Goal: Communication & Community: Answer question/provide support

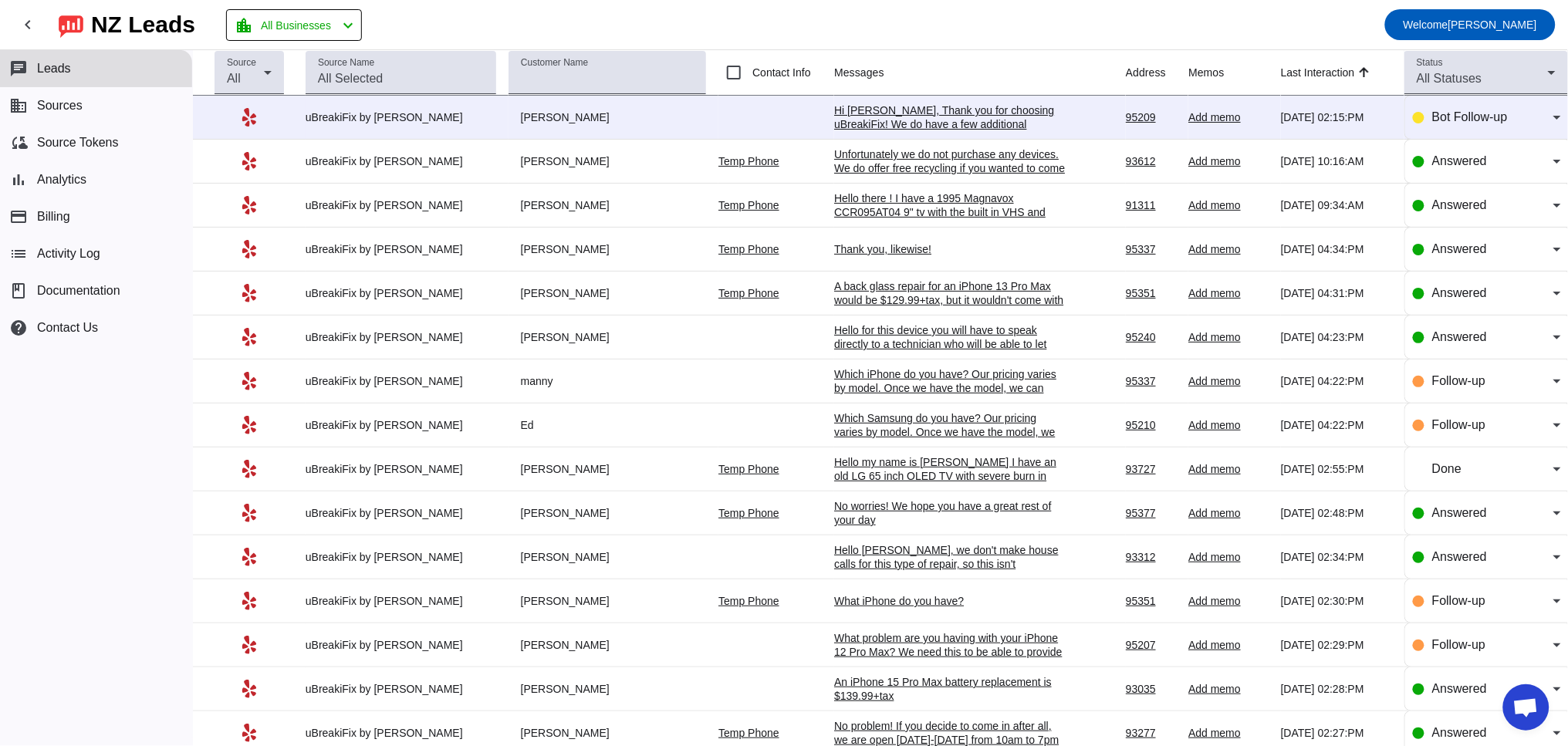
click at [912, 115] on div "Hi [PERSON_NAME], Thank you for choosing uBreakiFix! We do have a few additiona…" at bounding box center [950, 145] width 231 height 83
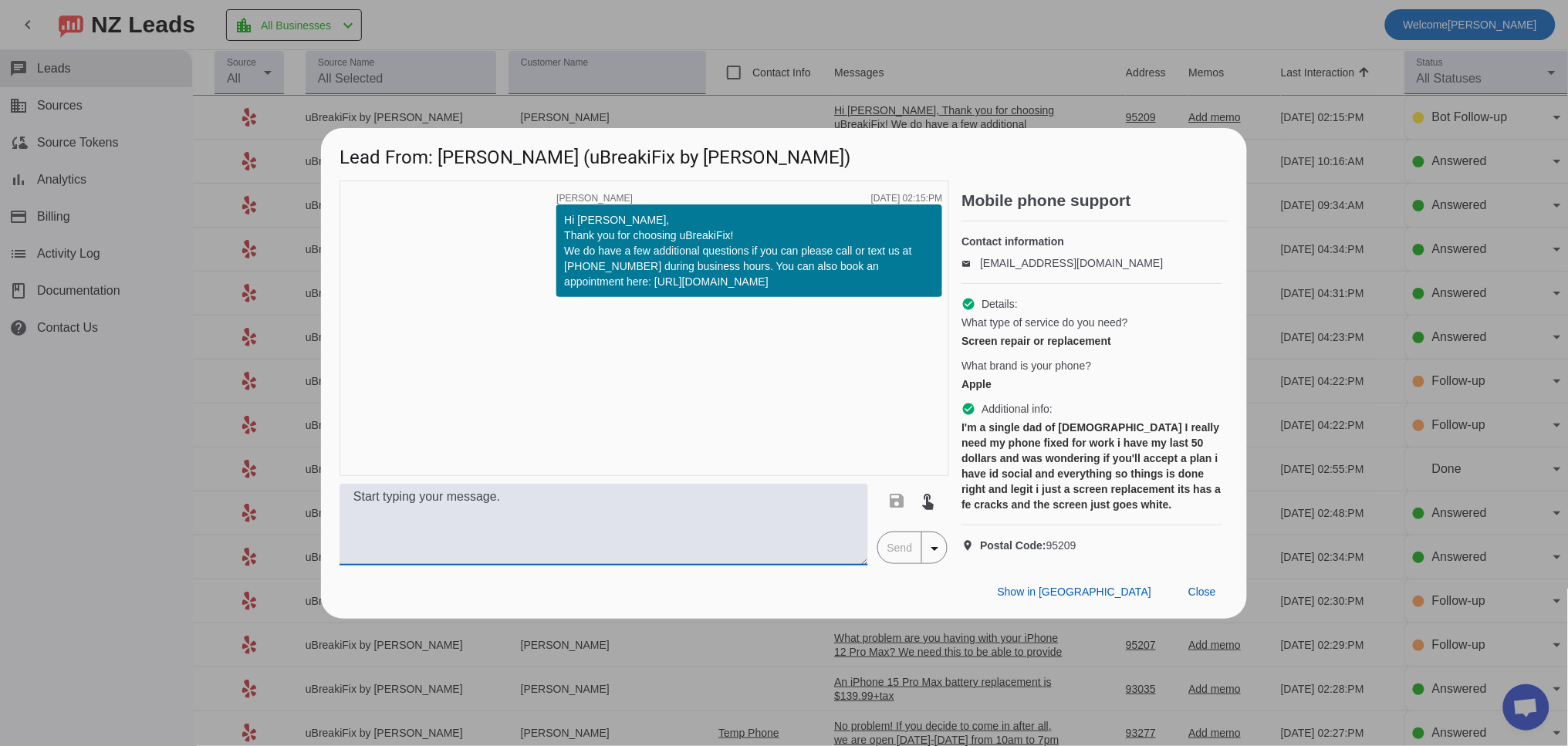
click at [606, 522] on textarea at bounding box center [603, 524] width 528 height 81
click at [584, 527] on textarea at bounding box center [603, 524] width 528 height 81
type textarea "H"
click at [514, 537] on textarea at bounding box center [603, 524] width 528 height 81
paste textarea "Which iPhone do you have?"
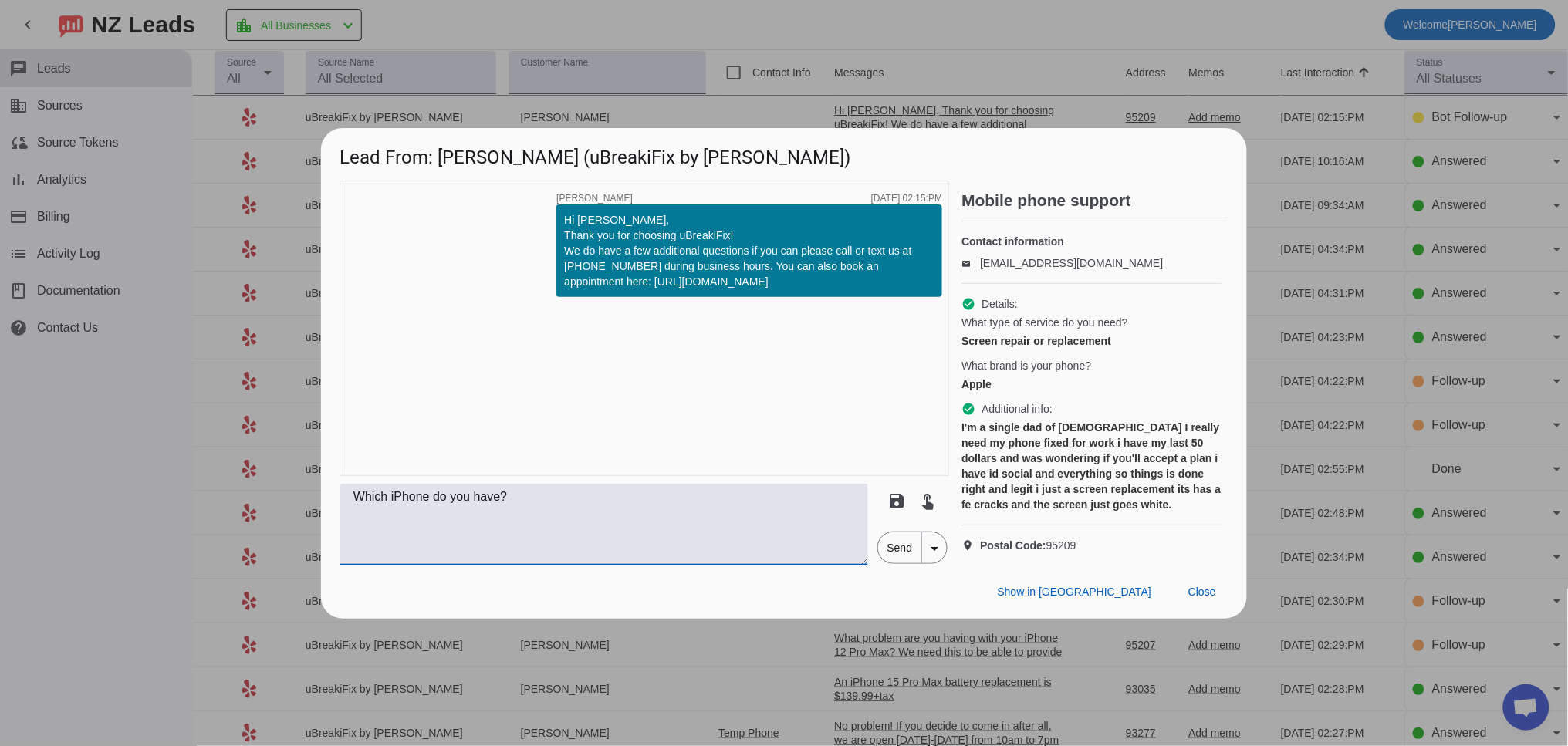
click at [356, 510] on textarea "Which iPhone do you have?" at bounding box center [603, 524] width 528 height 81
click at [525, 514] on textarea "Which iPhone do you have?" at bounding box center [603, 524] width 528 height 81
drag, startPoint x: 719, startPoint y: 512, endPoint x: 519, endPoint y: 517, distance: 200.1
click at [519, 518] on textarea "Which iPhone do you have? We would have to check part costs" at bounding box center [603, 524] width 528 height 81
type textarea "W"
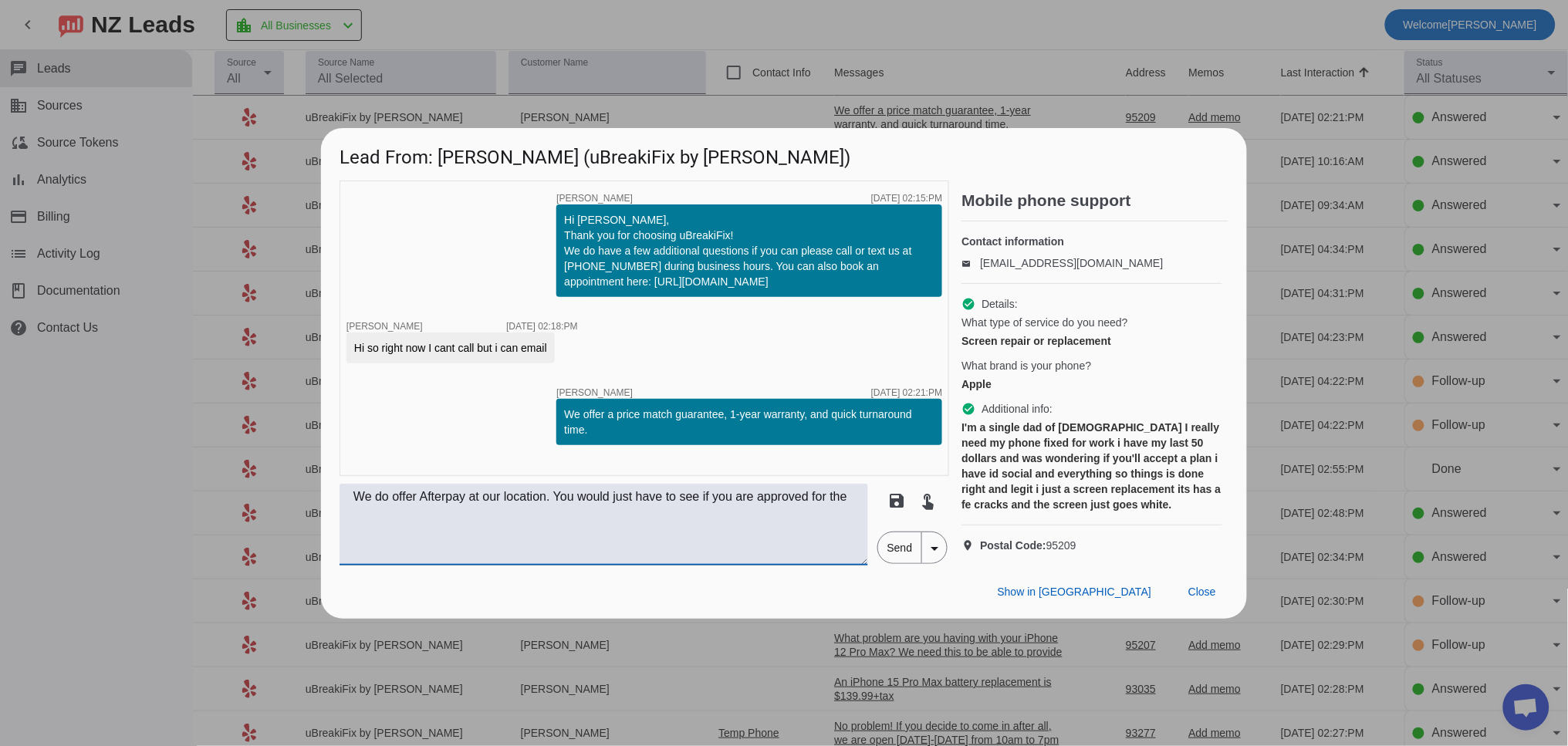
click at [391, 534] on textarea "We do offer Afterpay at our location. You would just have to see if you are app…" at bounding box center [603, 524] width 528 height 81
type textarea "We do offer Afterpay at our location. You would just have to see if you are app…"
click at [905, 558] on span "Send" at bounding box center [899, 548] width 44 height 31
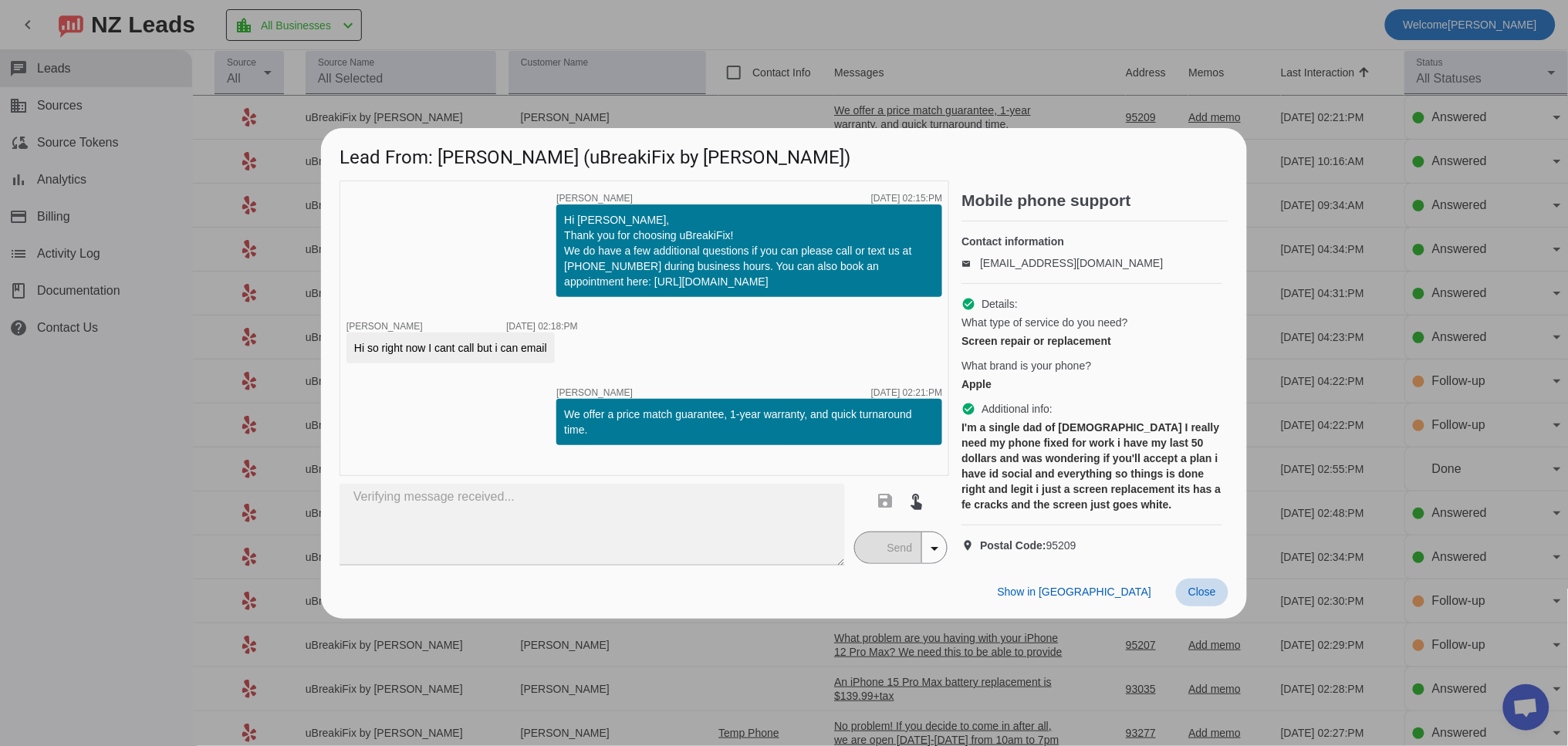
click at [1224, 606] on span at bounding box center [1201, 593] width 52 height 27
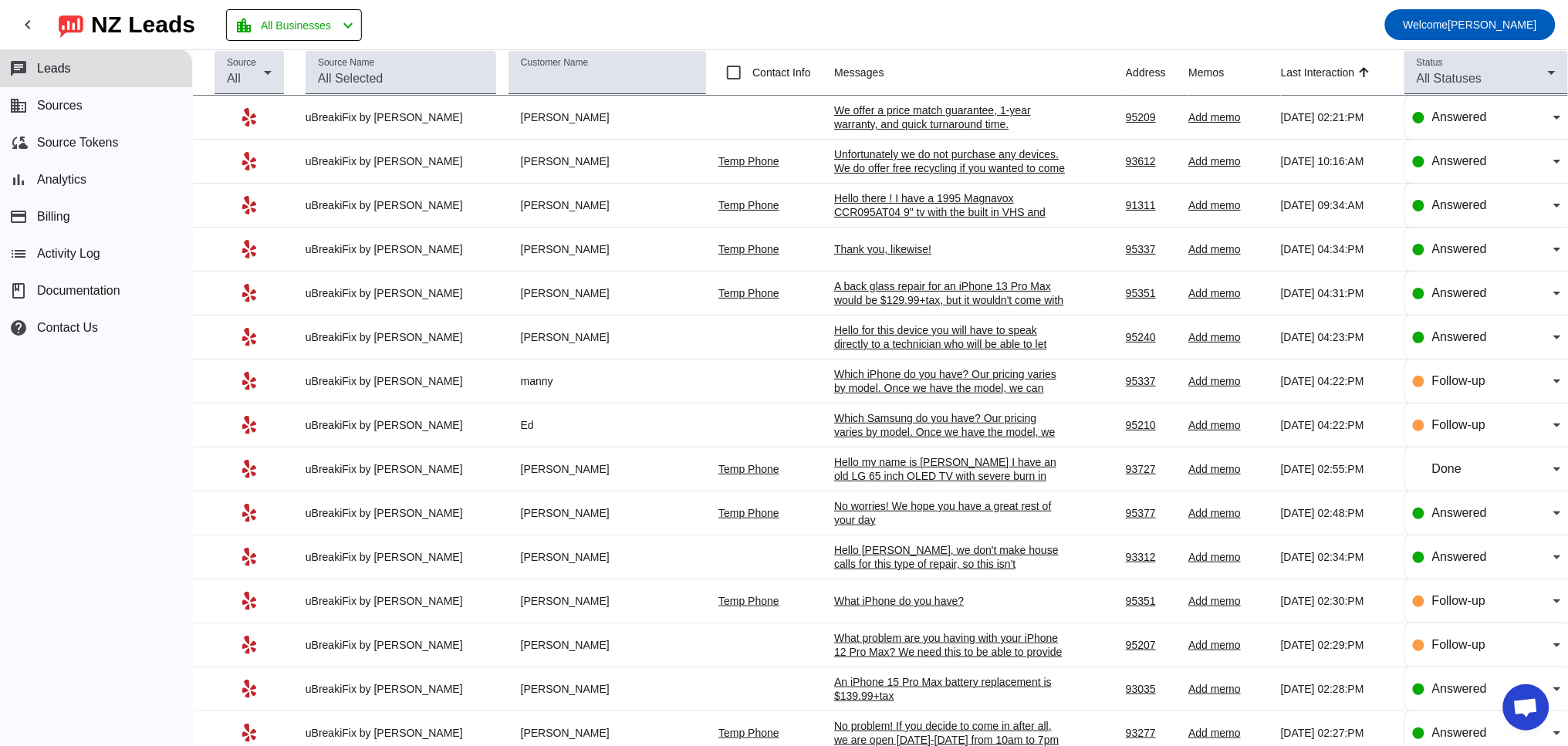
click at [860, 113] on div "We offer a price match guarantee, 1-year warranty, and quick turnaround time.​" at bounding box center [950, 117] width 231 height 27
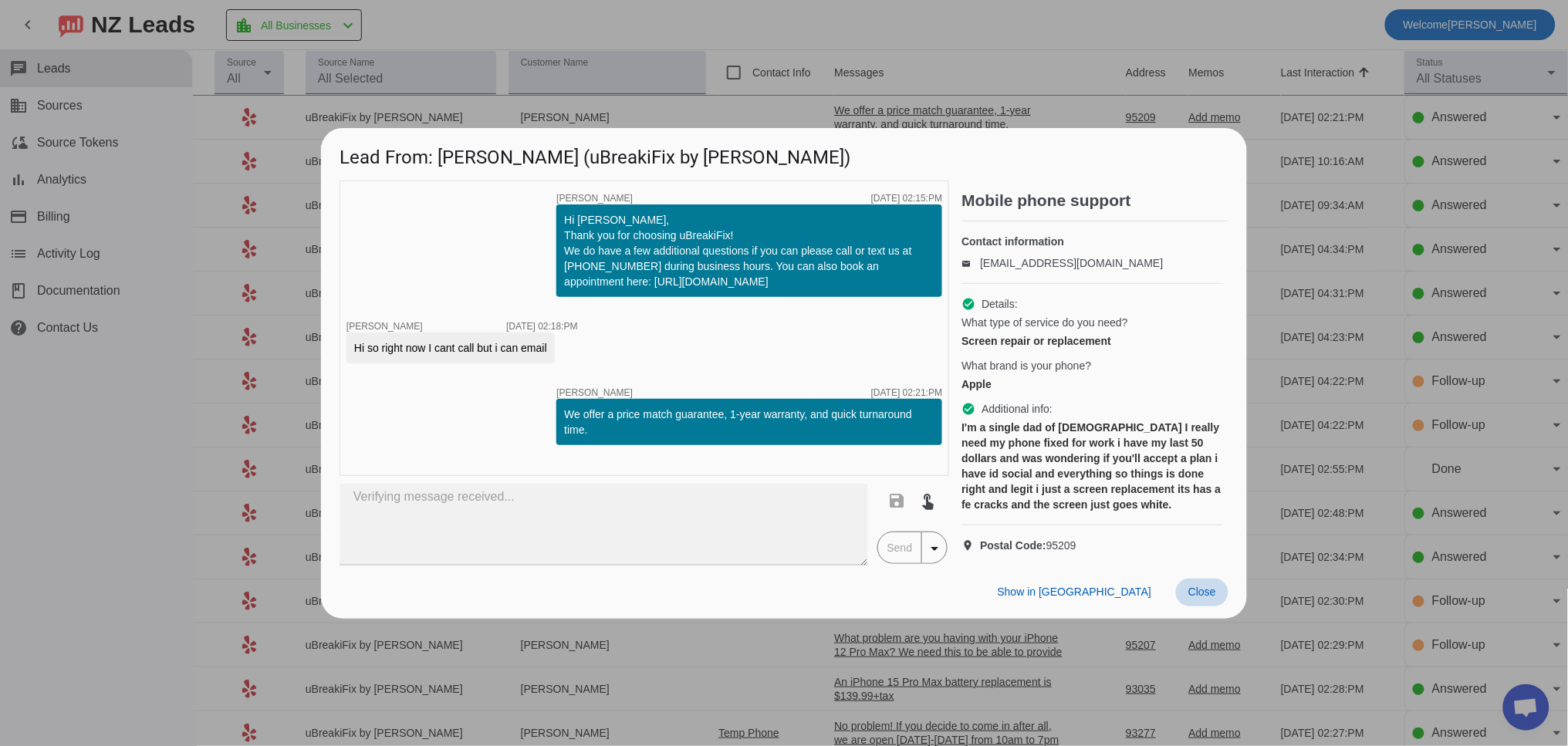
click at [1213, 598] on span "Close" at bounding box center [1201, 592] width 27 height 12
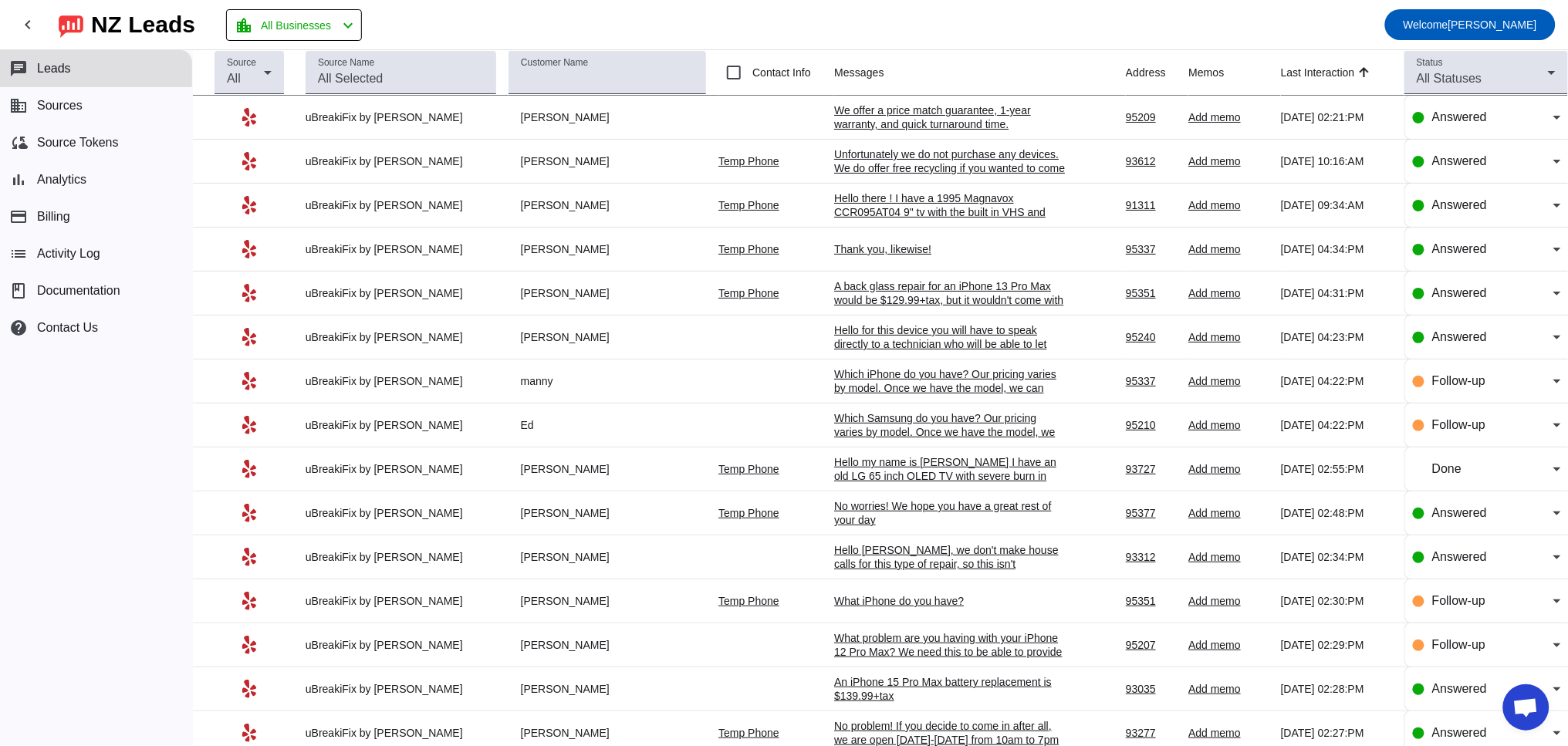
click at [861, 122] on div "We offer a price match guarantee, 1-year warranty, and quick turnaround time.​" at bounding box center [950, 117] width 231 height 27
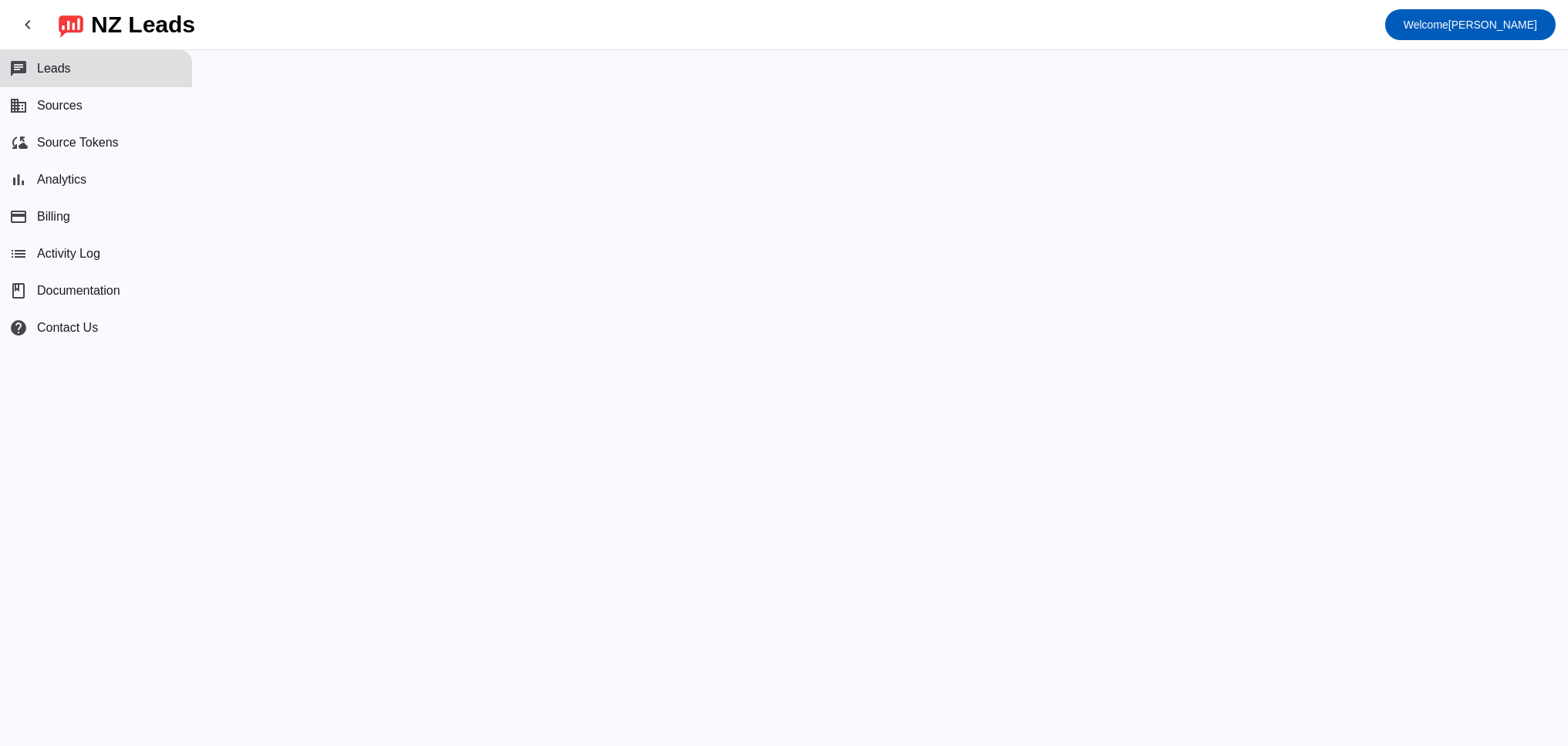
click at [1215, 606] on mat-sidenav-content at bounding box center [879, 398] width 1374 height 696
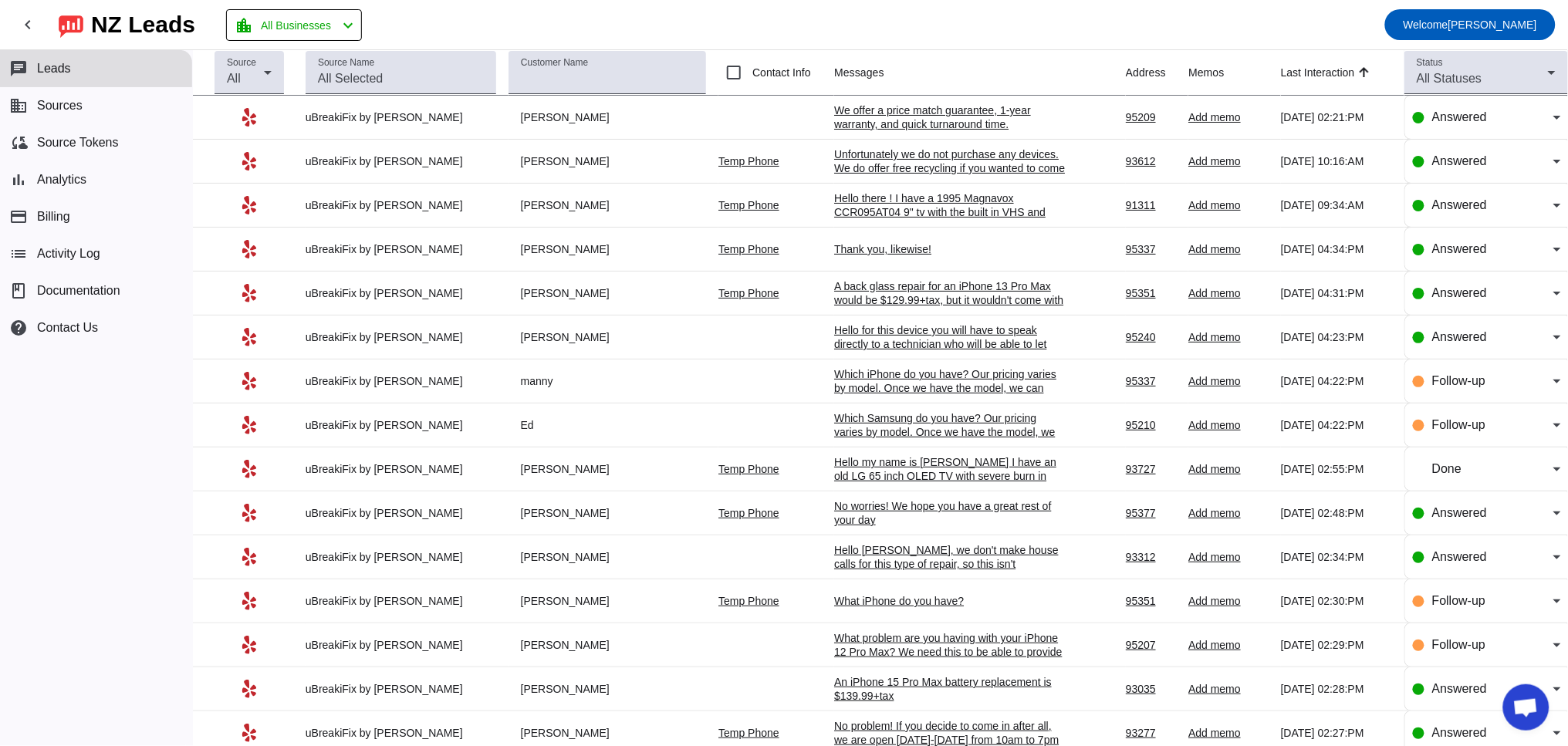
click at [873, 120] on div "We offer a price match guarantee, 1-year warranty, and quick turnaround time.​" at bounding box center [950, 117] width 231 height 27
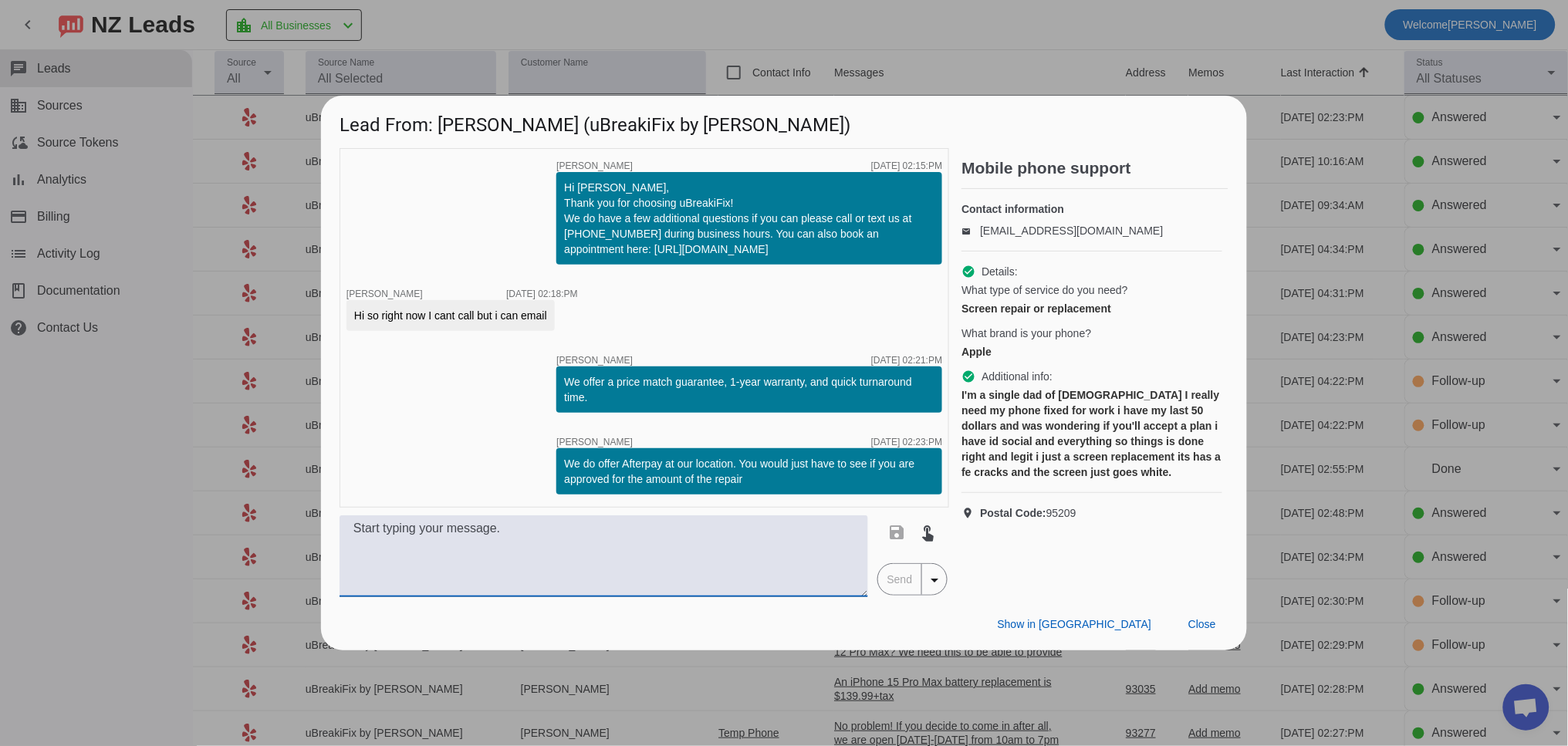
click at [500, 537] on textarea at bounding box center [603, 556] width 528 height 81
type textarea "Which iPhone do you have?"
click at [898, 581] on span "Send" at bounding box center [899, 580] width 44 height 31
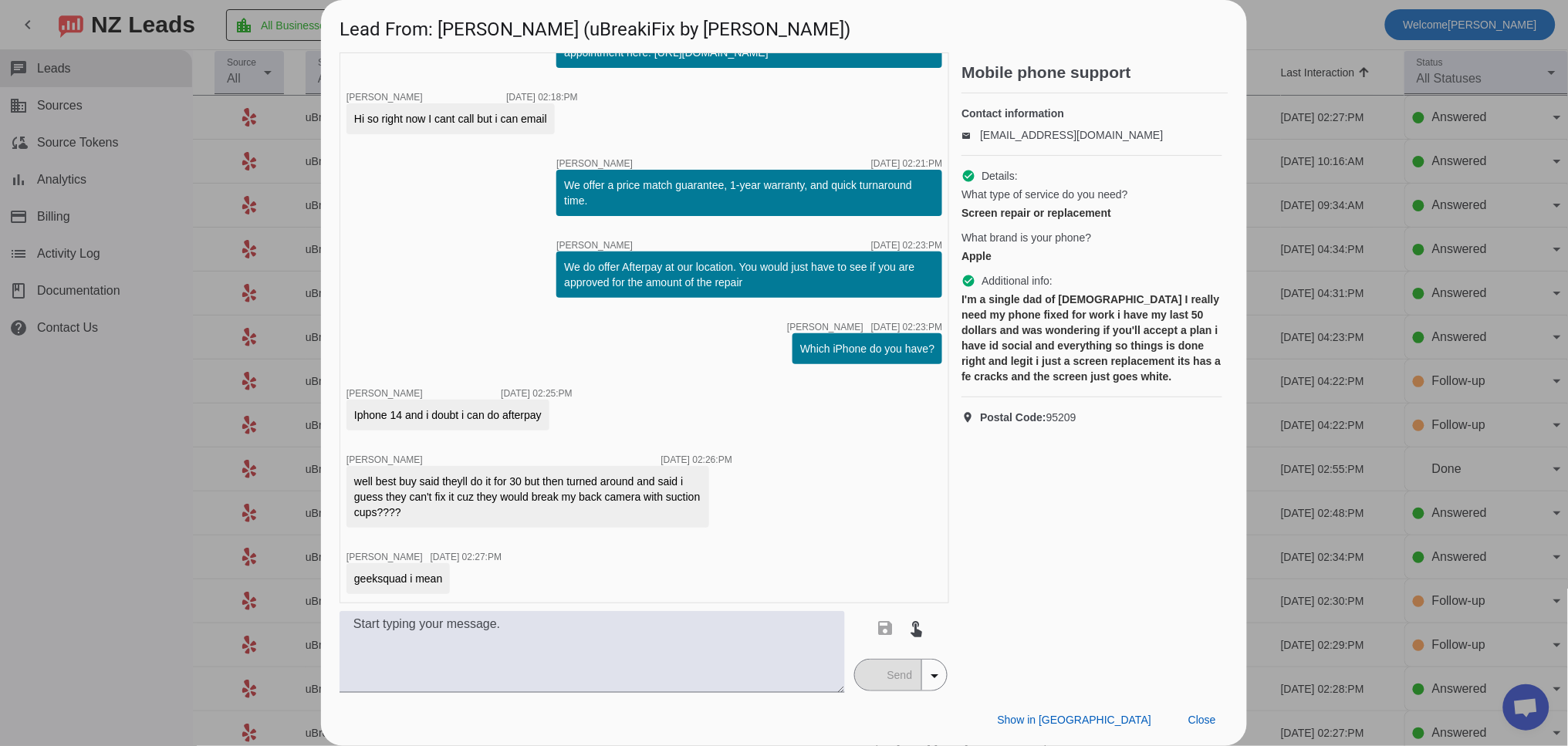
scroll to position [104, 0]
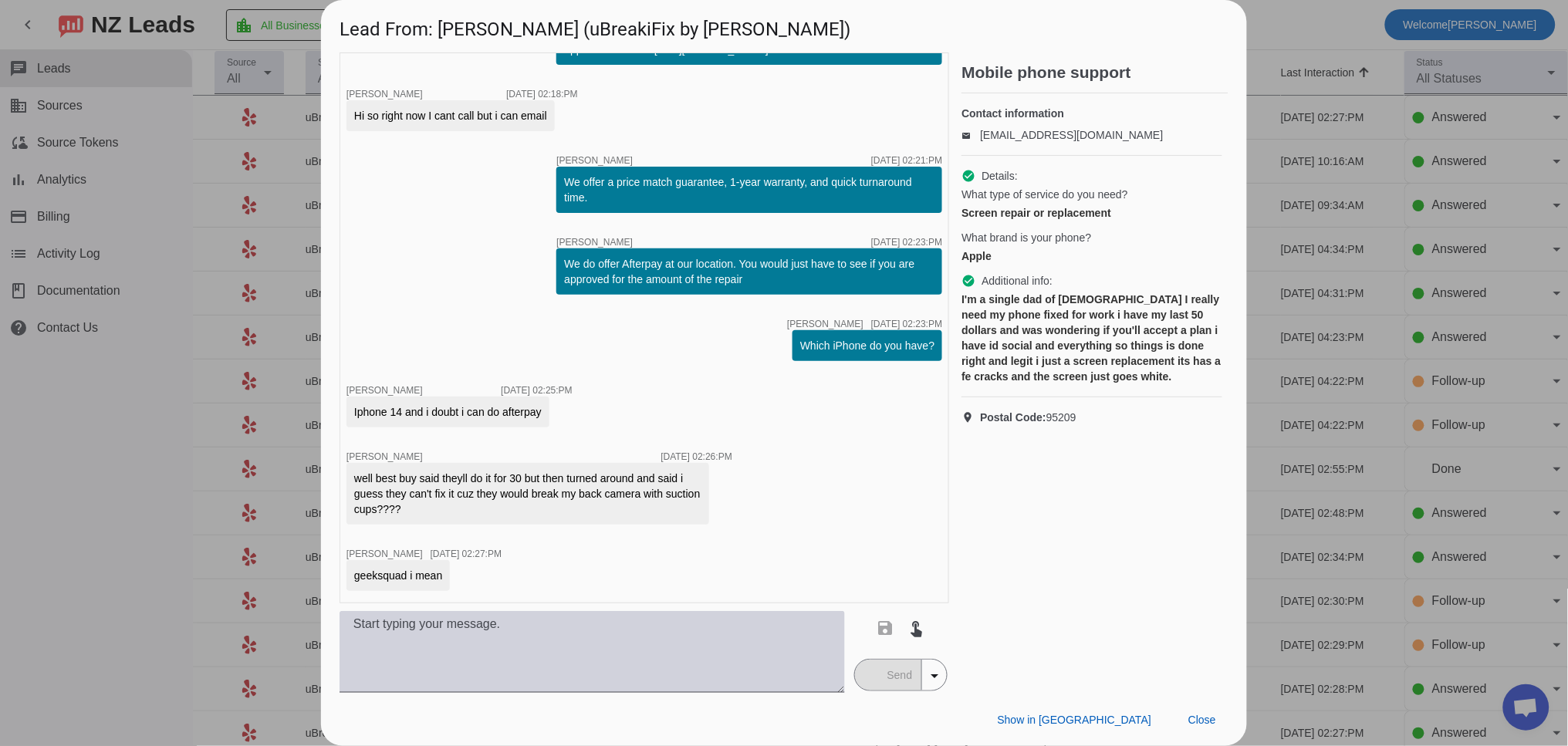
click at [523, 656] on textarea at bounding box center [592, 651] width 505 height 81
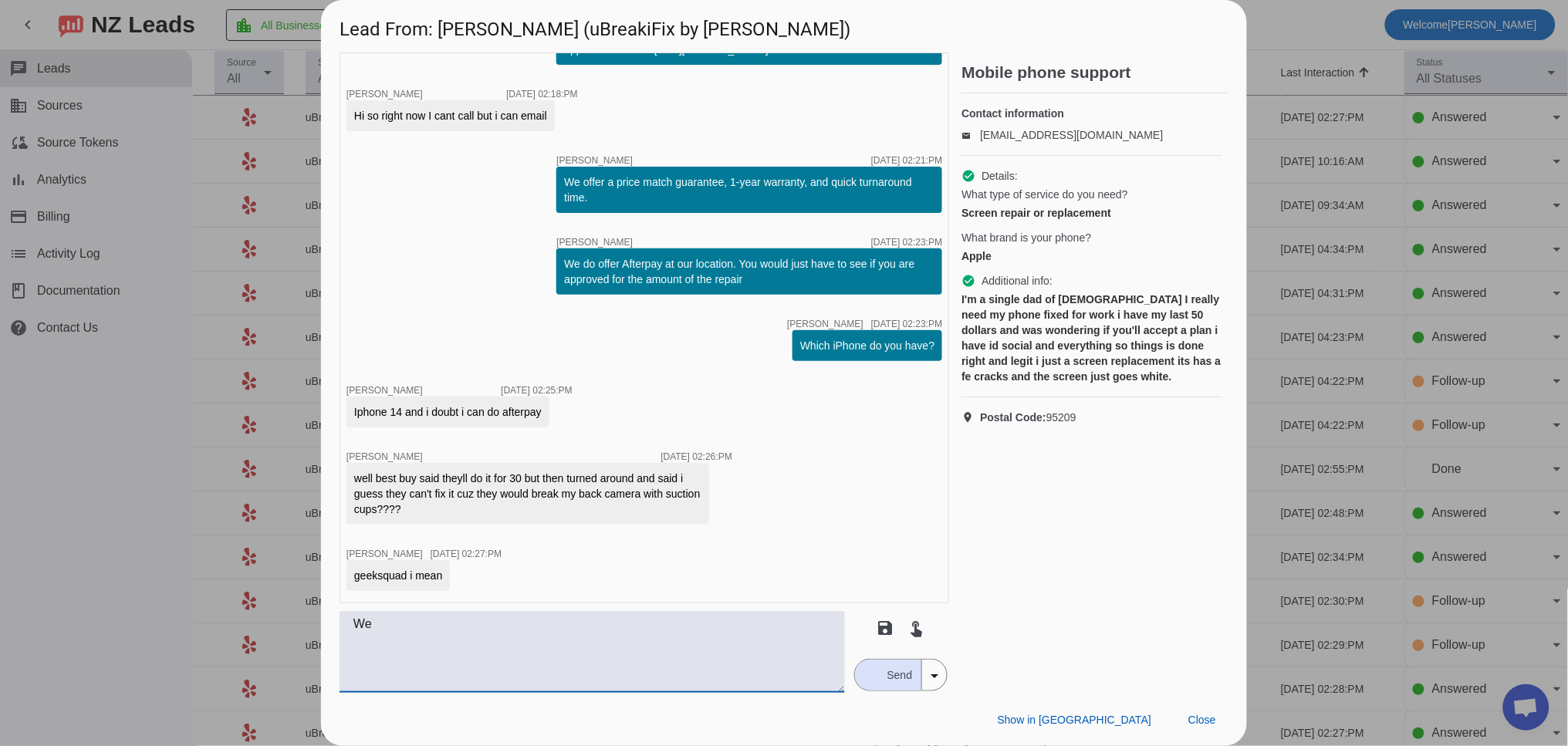
type textarea "W"
click at [575, 625] on textarea "The cheapest screen we offer is an LCD. We don't currently have it in stock, so…" at bounding box center [592, 651] width 505 height 81
drag, startPoint x: 611, startPoint y: 624, endPoint x: 676, endPoint y: 626, distance: 65.0
click at [679, 628] on textarea "The cheapest screen we offer is an LCD, and could do the repair for $60+tax. We…" at bounding box center [592, 651] width 505 height 81
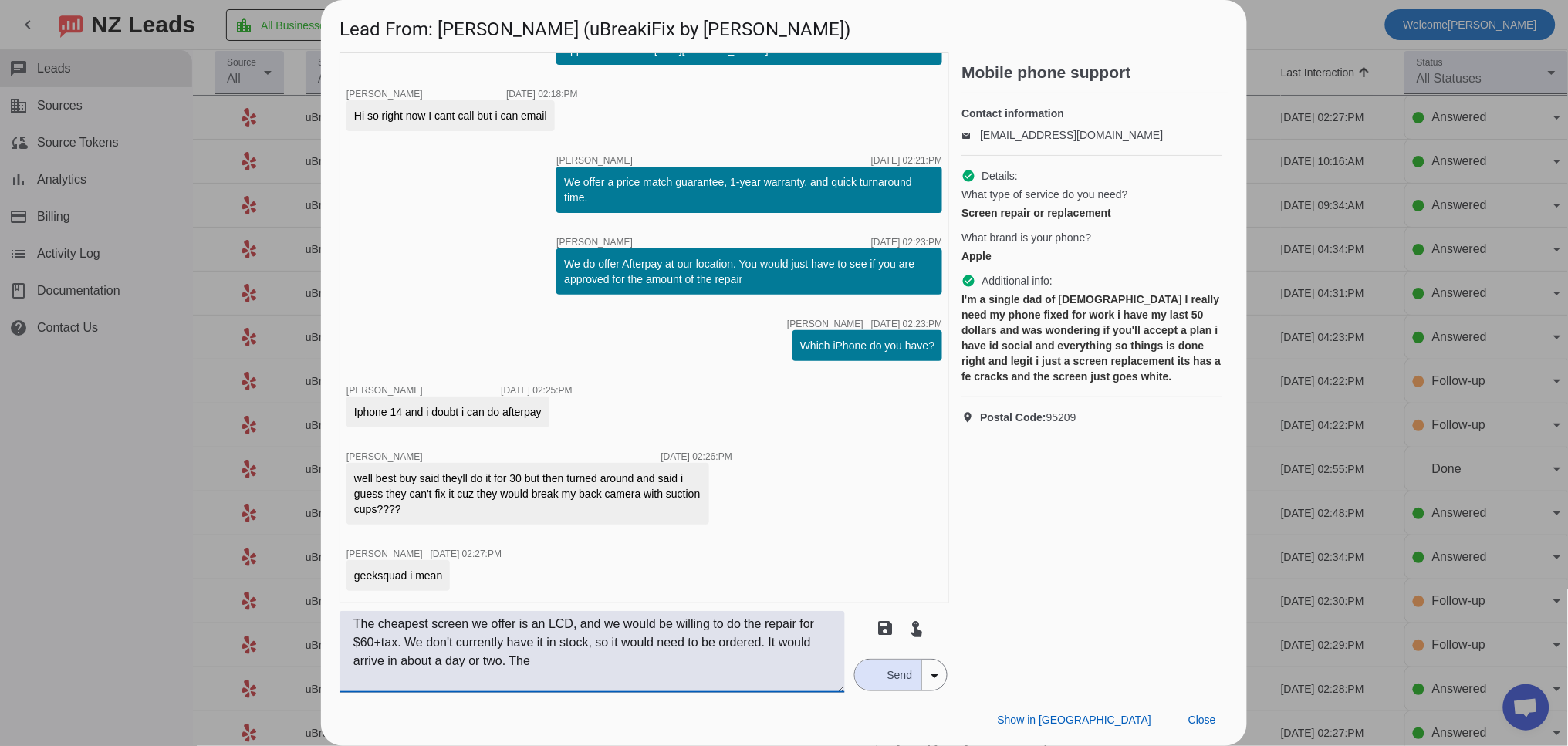
drag, startPoint x: 640, startPoint y: 642, endPoint x: 815, endPoint y: 642, distance: 175.0
click at [815, 642] on textarea "The cheapest screen we offer is an LCD, and we would be willing to do the repai…" at bounding box center [592, 651] width 505 height 81
drag, startPoint x: 459, startPoint y: 664, endPoint x: 416, endPoint y: 664, distance: 43.0
click at [416, 664] on textarea "The cheapest screen we offer is an LCD, and we would be willing to do the repai…" at bounding box center [592, 651] width 505 height 81
drag, startPoint x: 669, startPoint y: 667, endPoint x: 653, endPoint y: 667, distance: 16.0
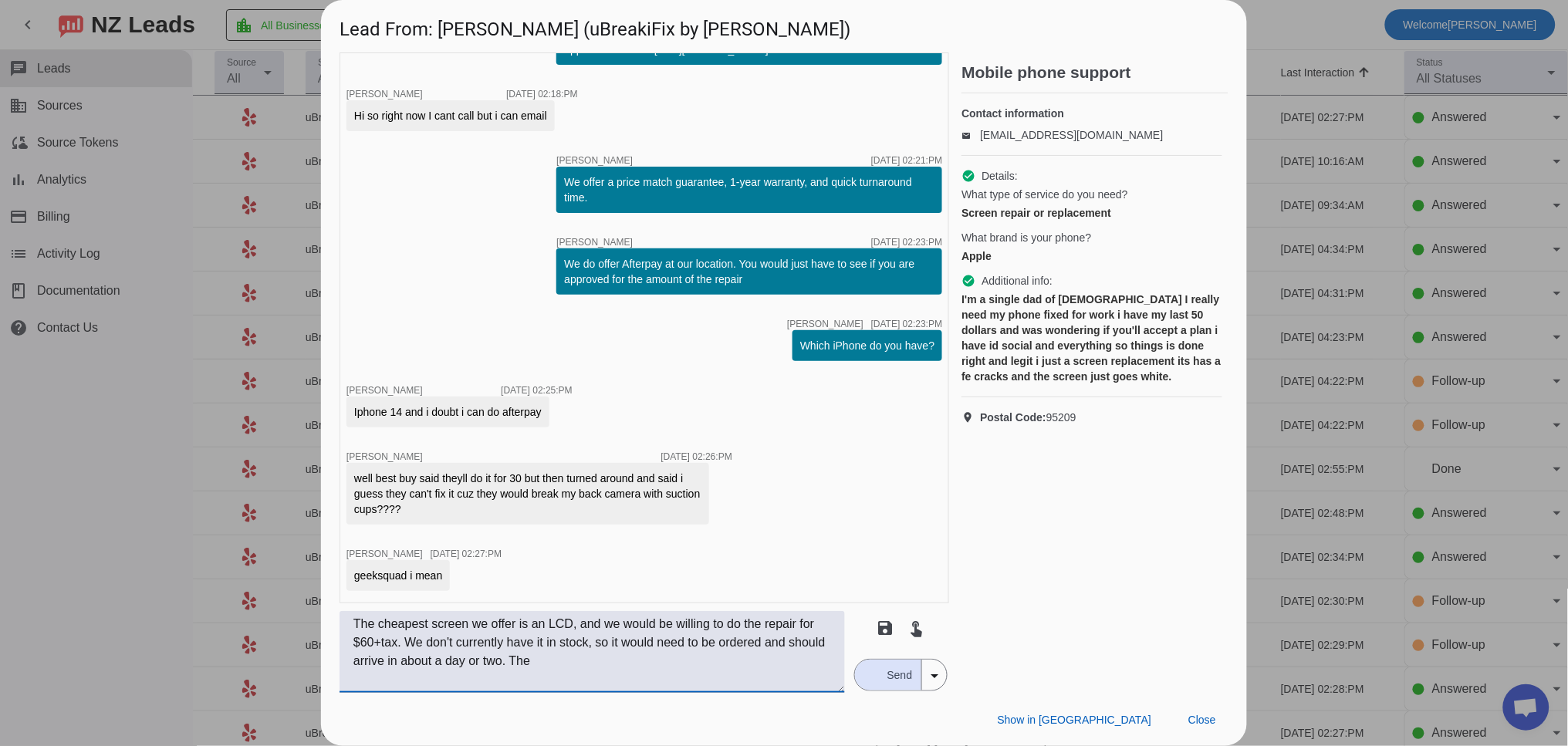
click at [668, 667] on textarea "The cheapest screen we offer is an LCD, and we would be willing to do the repai…" at bounding box center [592, 651] width 505 height 81
click at [802, 645] on textarea "The cheapest screen we offer is an LCD, and we would be willing to do the repai…" at bounding box center [592, 651] width 505 height 81
click at [758, 671] on textarea "The cheapest screen we offer is an LCD, and we would be willing to do the repai…" at bounding box center [592, 651] width 505 height 81
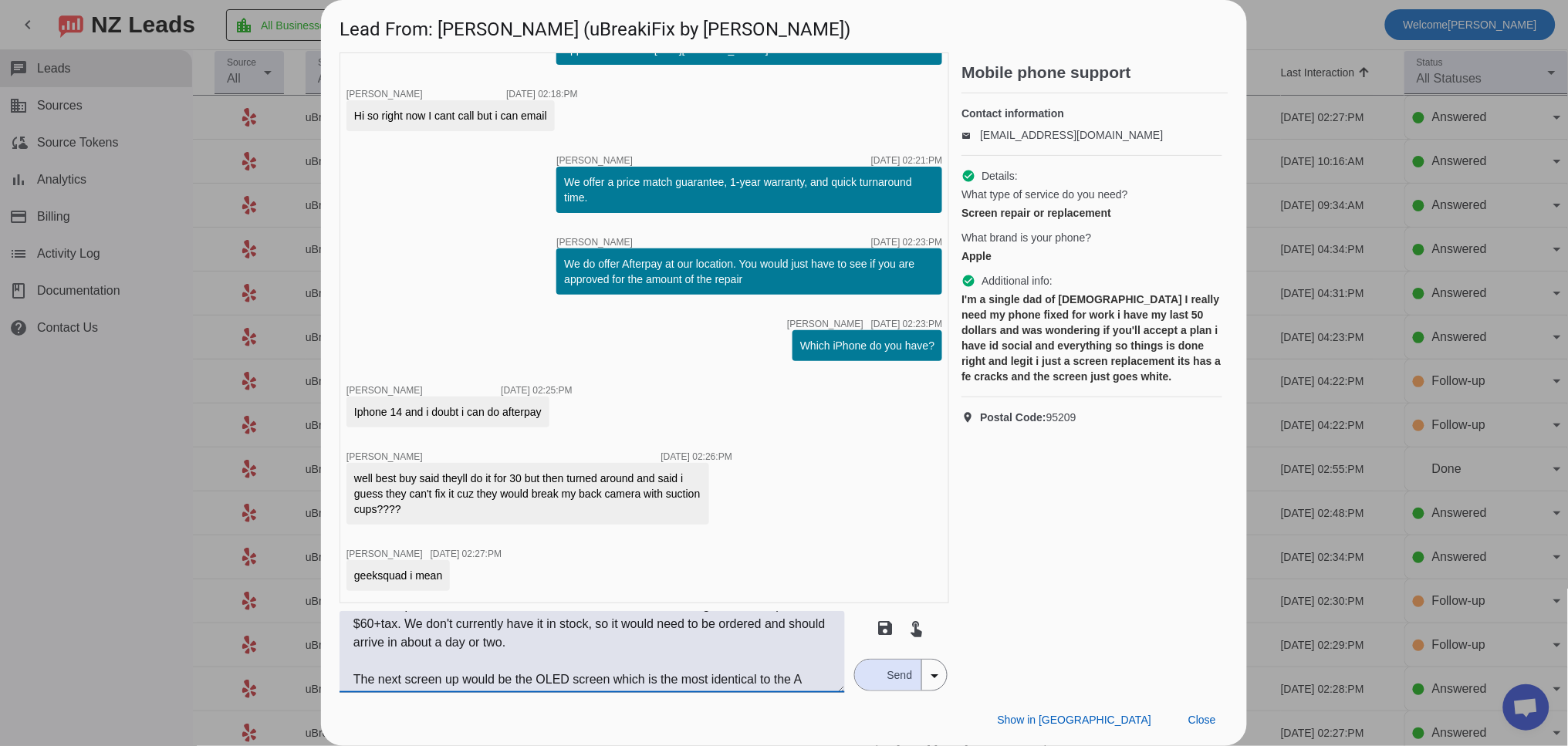
scroll to position [32, 0]
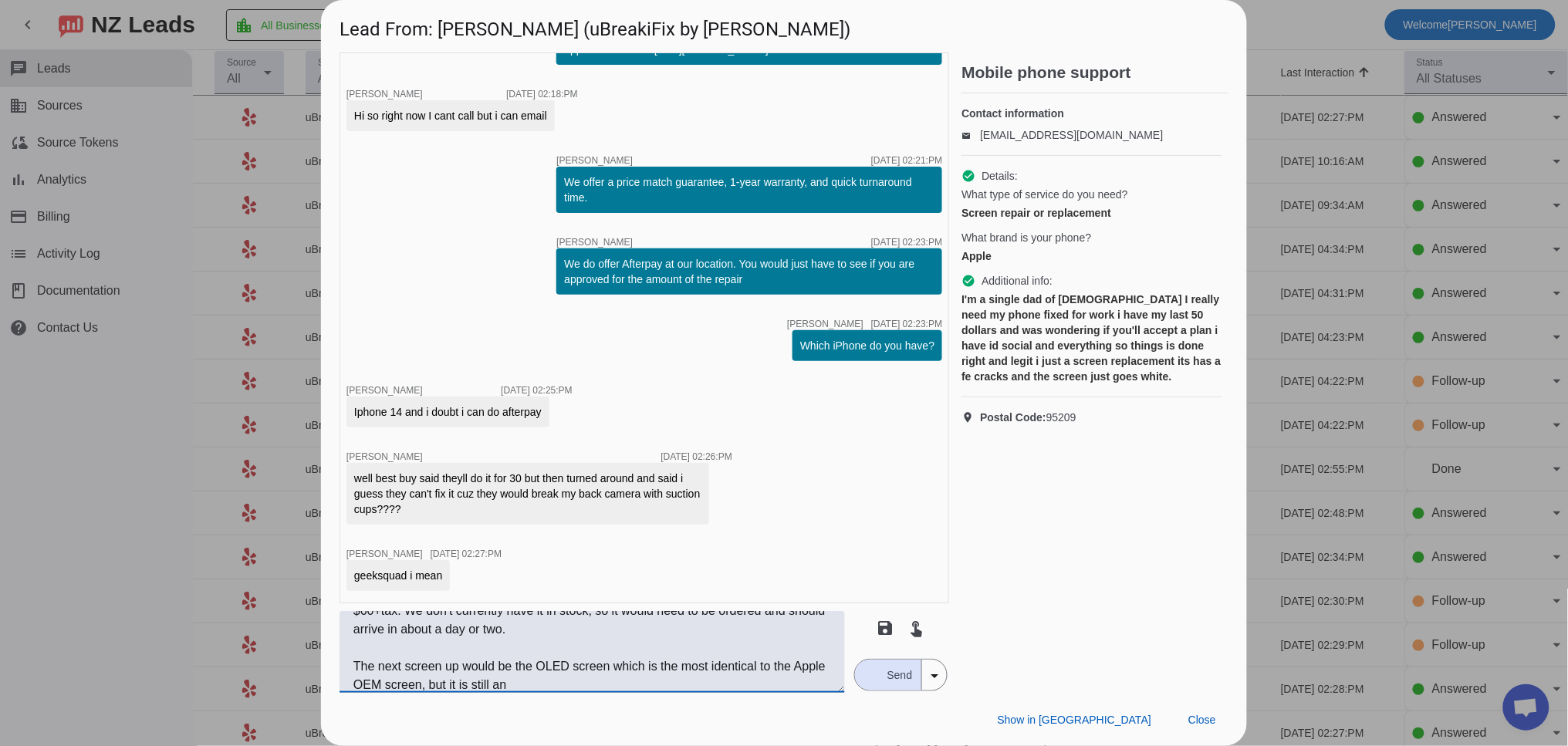
click at [614, 670] on textarea "The cheapest screen we offer is an LCD, and we would be willing to do the repai…" at bounding box center [592, 651] width 505 height 81
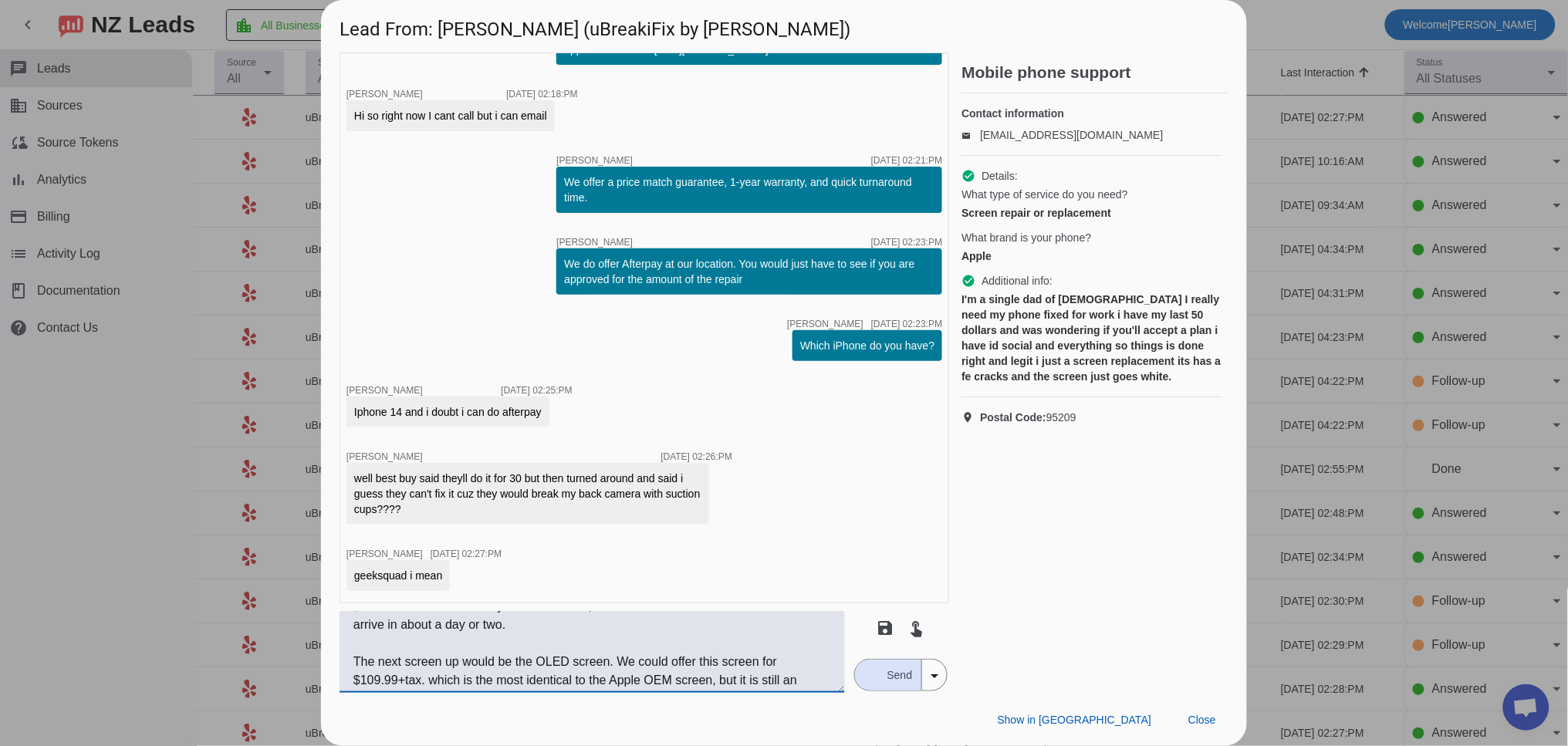
scroll to position [37, 0]
drag, startPoint x: 432, startPoint y: 681, endPoint x: 496, endPoint y: 686, distance: 64.2
click at [496, 686] on textarea "The cheapest screen we offer is an LCD, and we would be willing to do the repai…" at bounding box center [592, 651] width 505 height 81
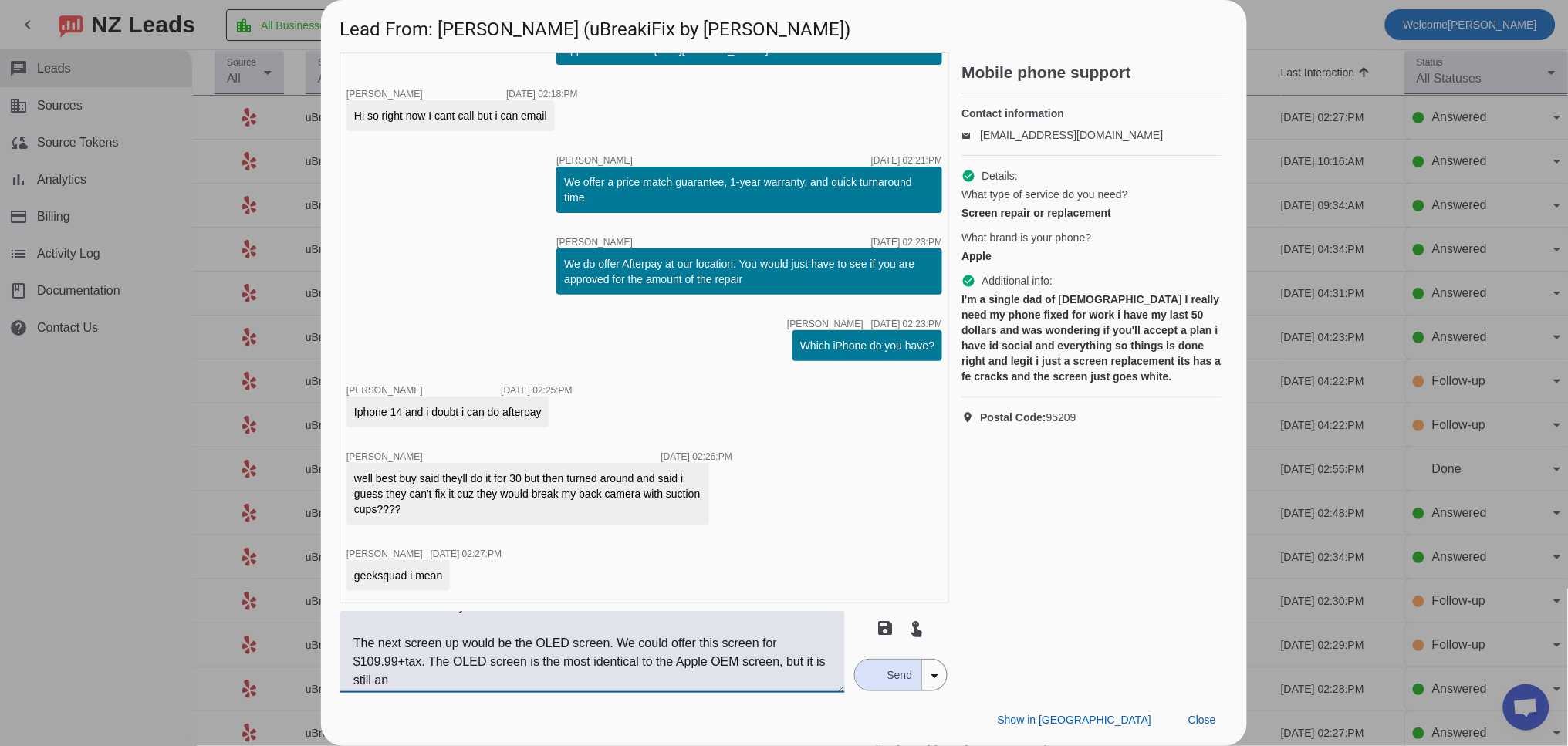
click at [430, 681] on textarea "The cheapest screen we offer is an LCD, and we would be willing to do the repai…" at bounding box center [592, 651] width 505 height 81
drag, startPoint x: 531, startPoint y: 689, endPoint x: 353, endPoint y: 648, distance: 182.7
click at [353, 648] on textarea "The cheapest screen we offer is an LCD, and we would be willing to do the repai…" at bounding box center [592, 651] width 505 height 81
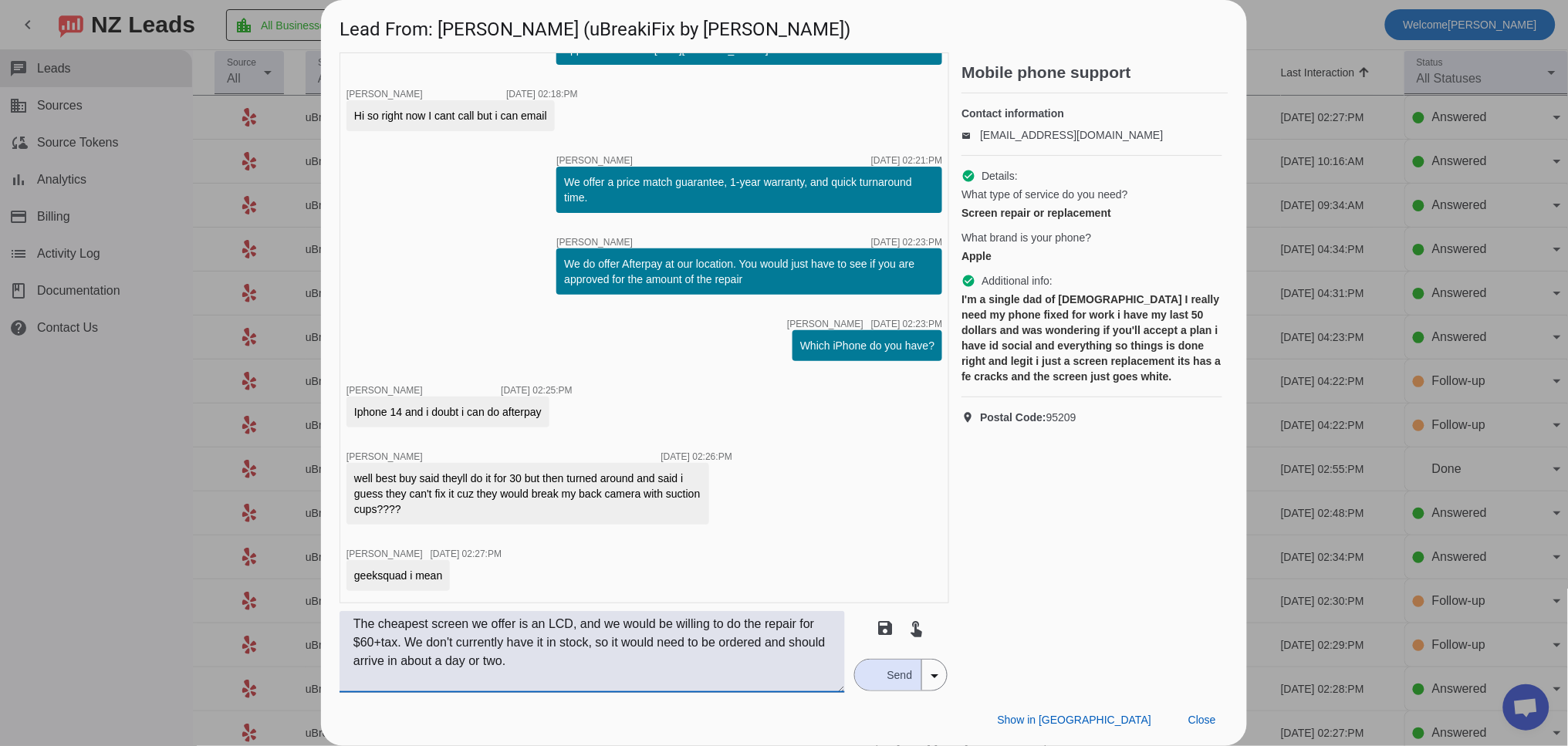
scroll to position [0, 0]
click at [630, 666] on textarea "The cheapest screen we offer is an LCD, and we would be willing to do the repai…" at bounding box center [592, 651] width 505 height 81
type textarea "The cheapest screen we offer is an LCD, and we would be willing to do the repai…"
click at [901, 677] on span "Send" at bounding box center [899, 675] width 44 height 31
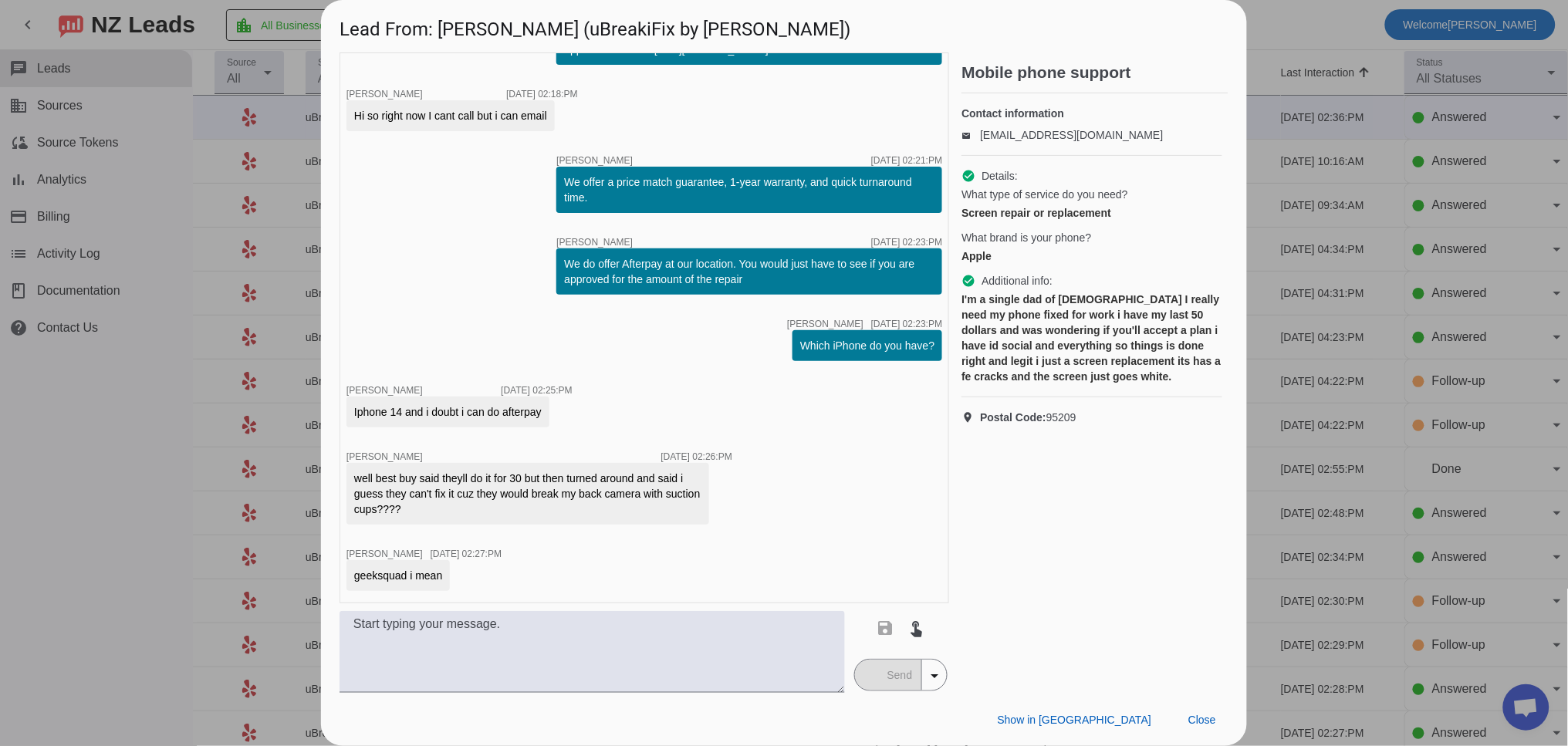
scroll to position [201, 0]
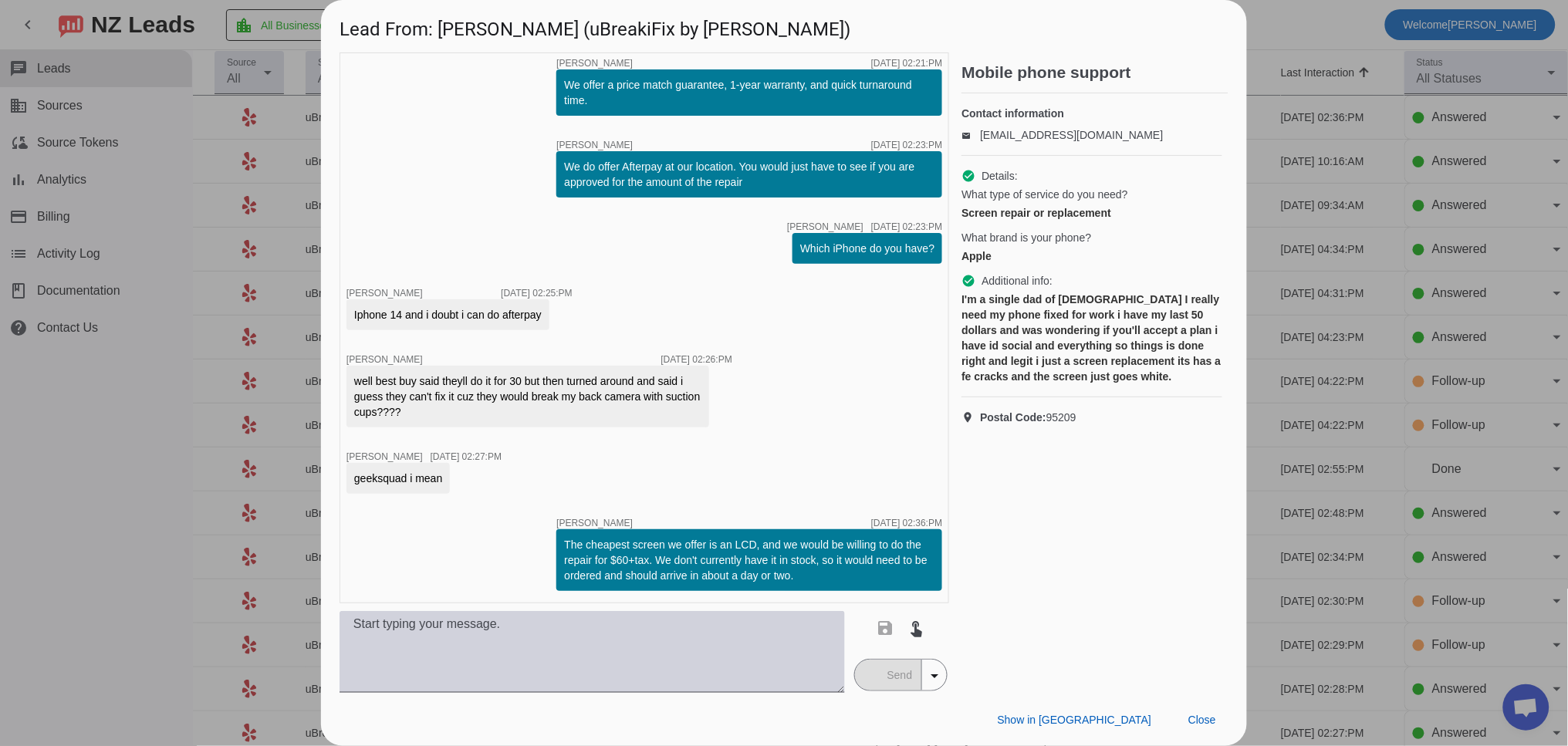
click at [522, 647] on textarea at bounding box center [592, 651] width 505 height 81
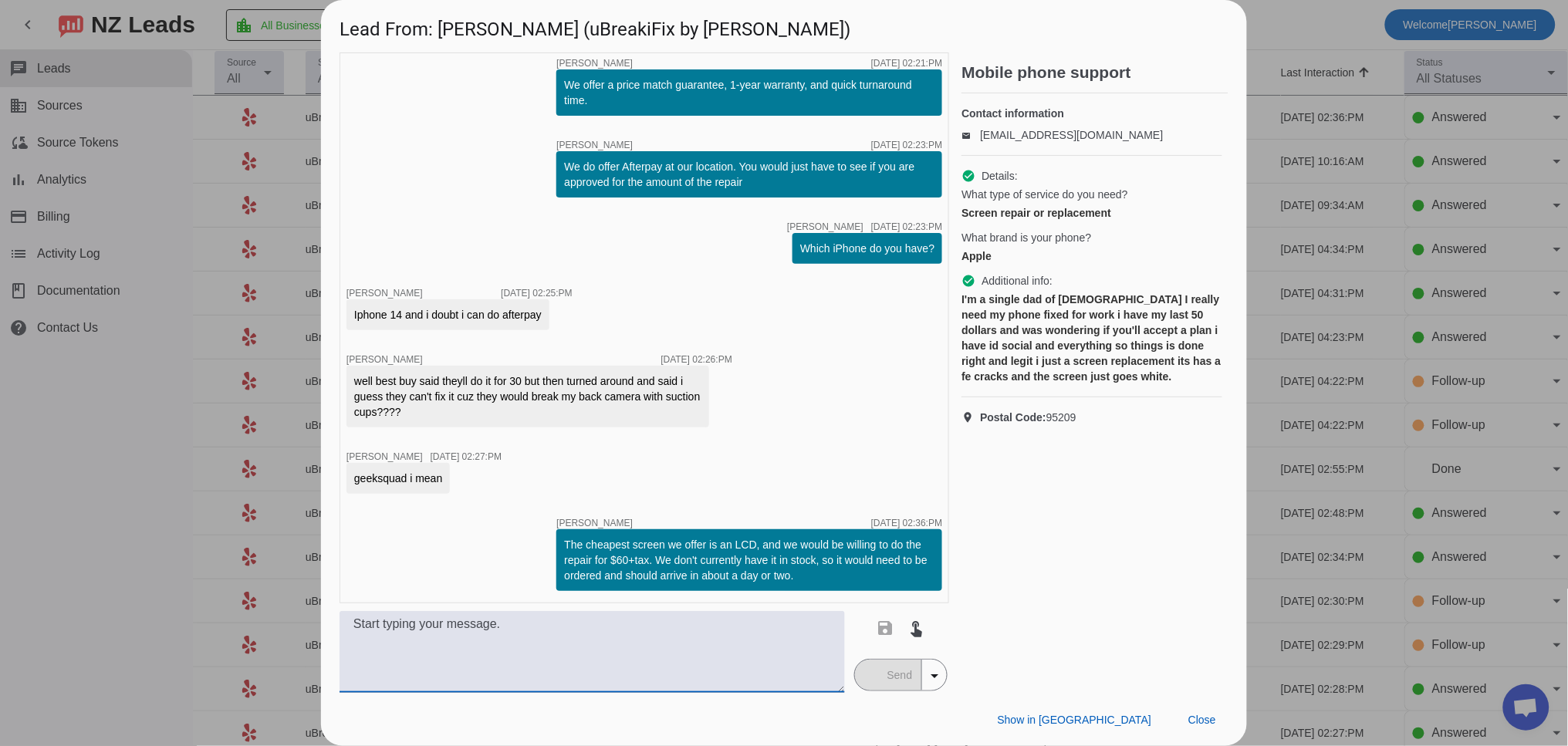
paste textarea "The next screen up would be the OLED screen. We could offer this screen for $10…"
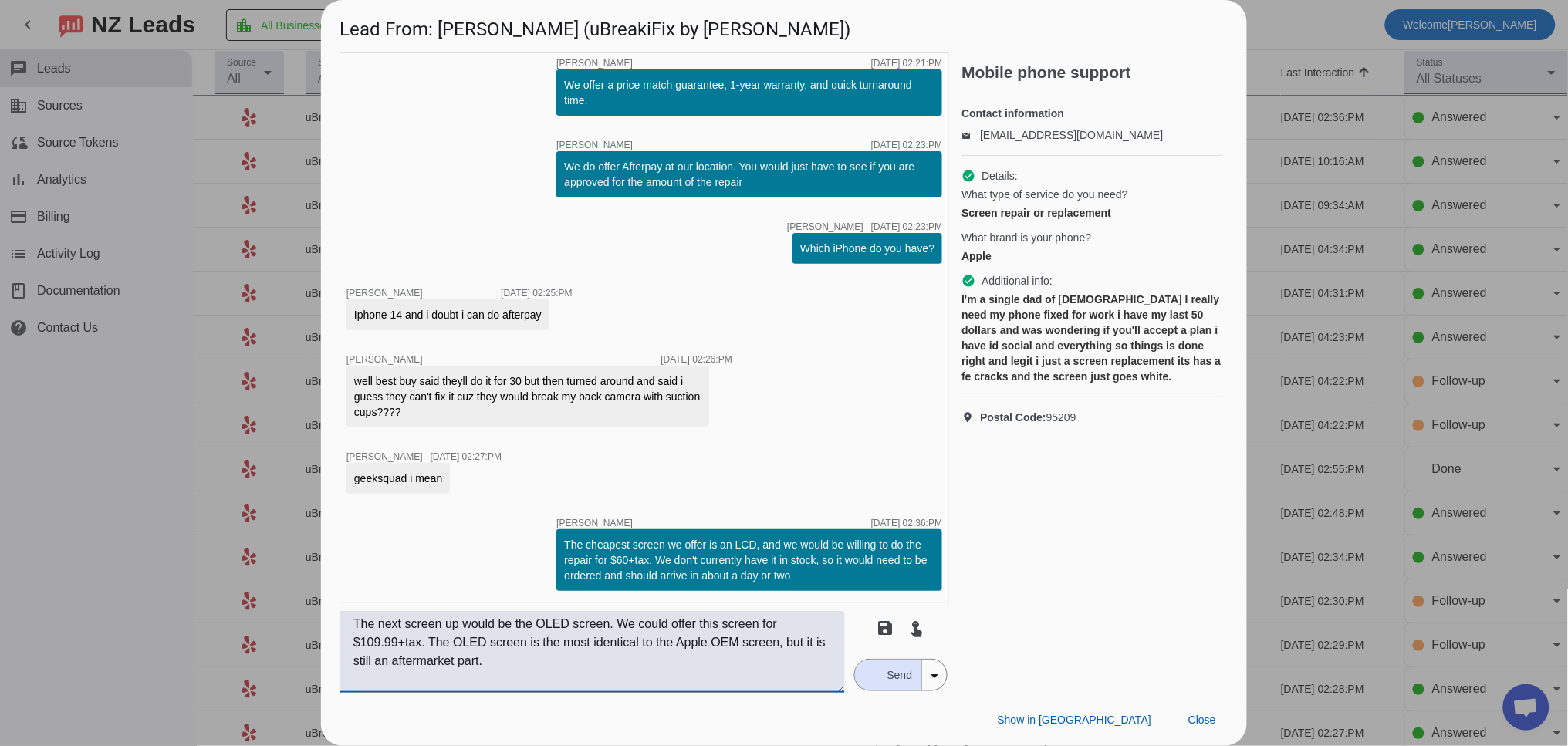
click at [626, 624] on textarea "The next screen up would be the OLED screen. We could offer this screen for $10…" at bounding box center [592, 651] width 505 height 81
click at [712, 662] on textarea "The next screen up would be the OLED screen. We do have it in stock and could o…" at bounding box center [592, 651] width 505 height 81
type textarea "The next screen up would be the OLED screen. We do have it in stock and could o…"
click at [917, 681] on span "Send" at bounding box center [899, 675] width 44 height 31
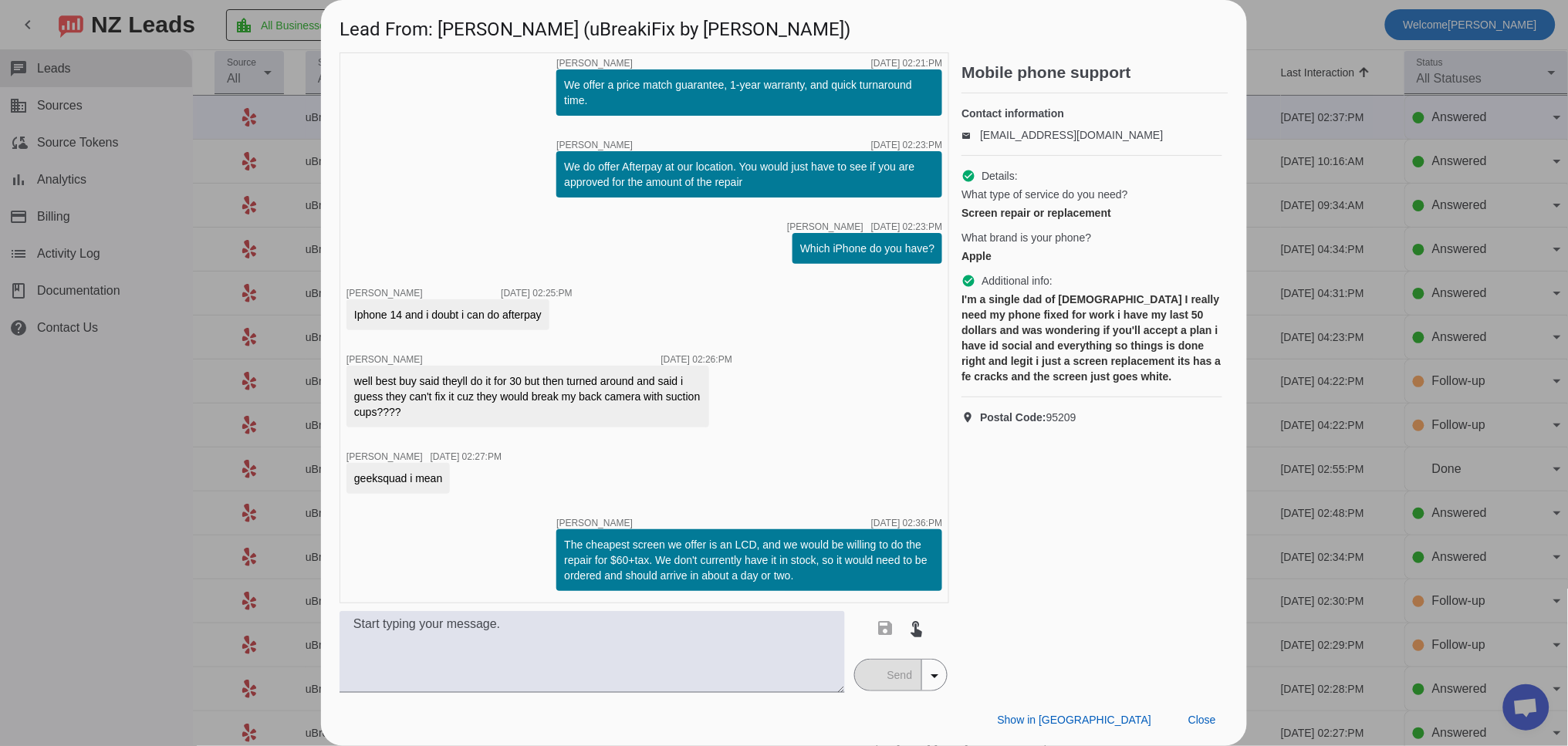
scroll to position [299, 0]
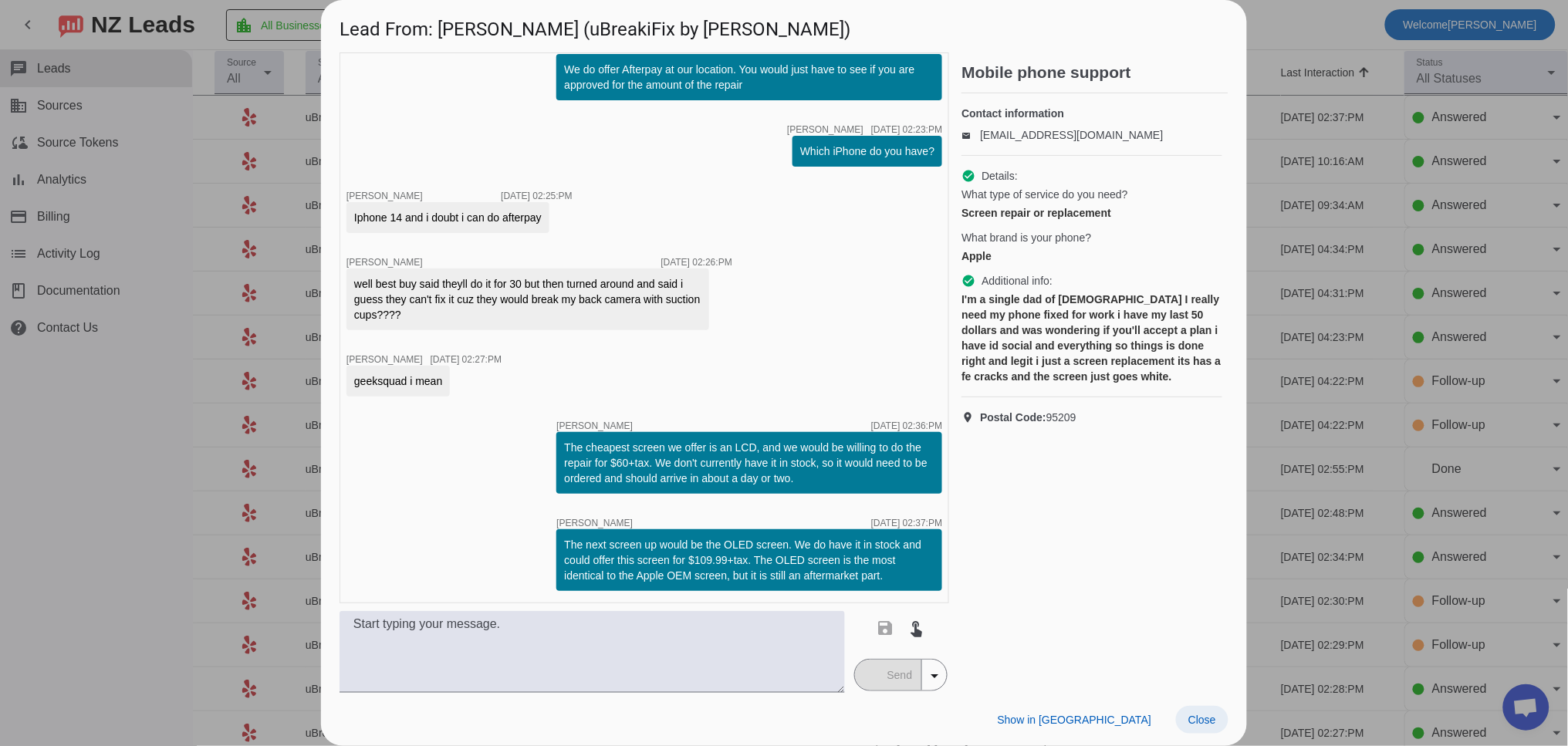
click at [1200, 724] on span "Close" at bounding box center [1201, 719] width 27 height 12
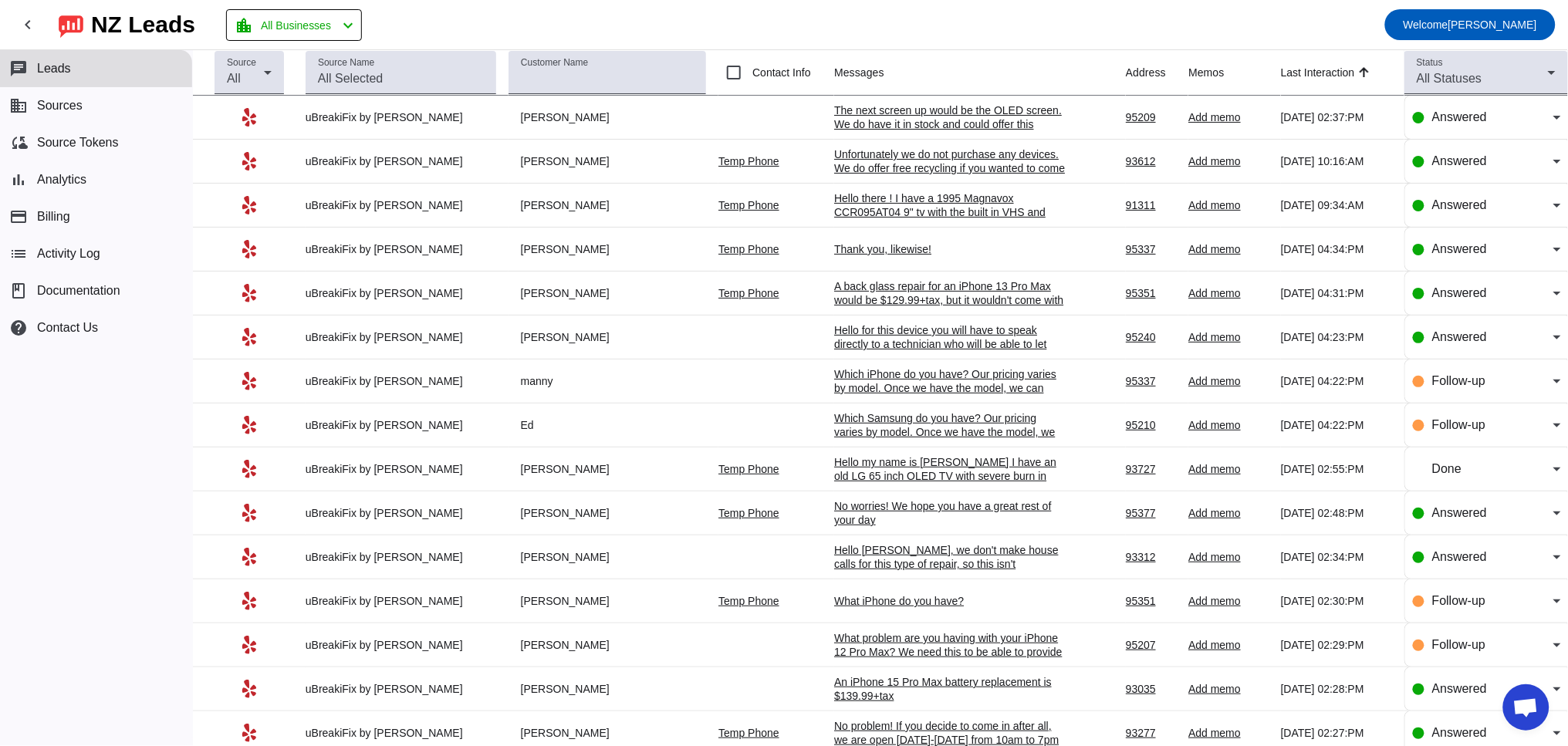
click at [875, 201] on div "Hello there ! I have a 1995 Magnavox CCR095AT04 9" tv with the built in VHS and…" at bounding box center [950, 218] width 231 height 56
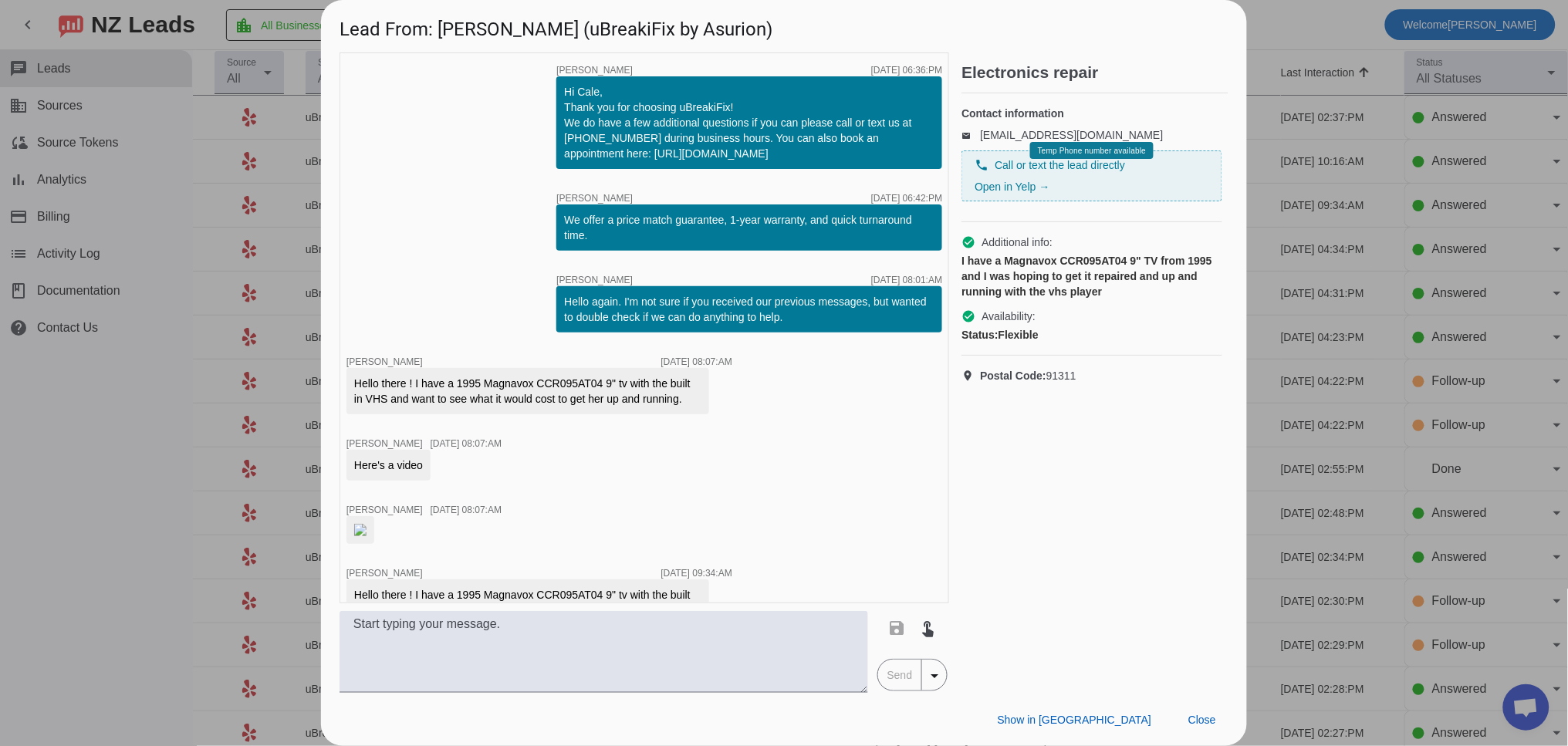
scroll to position [35, 0]
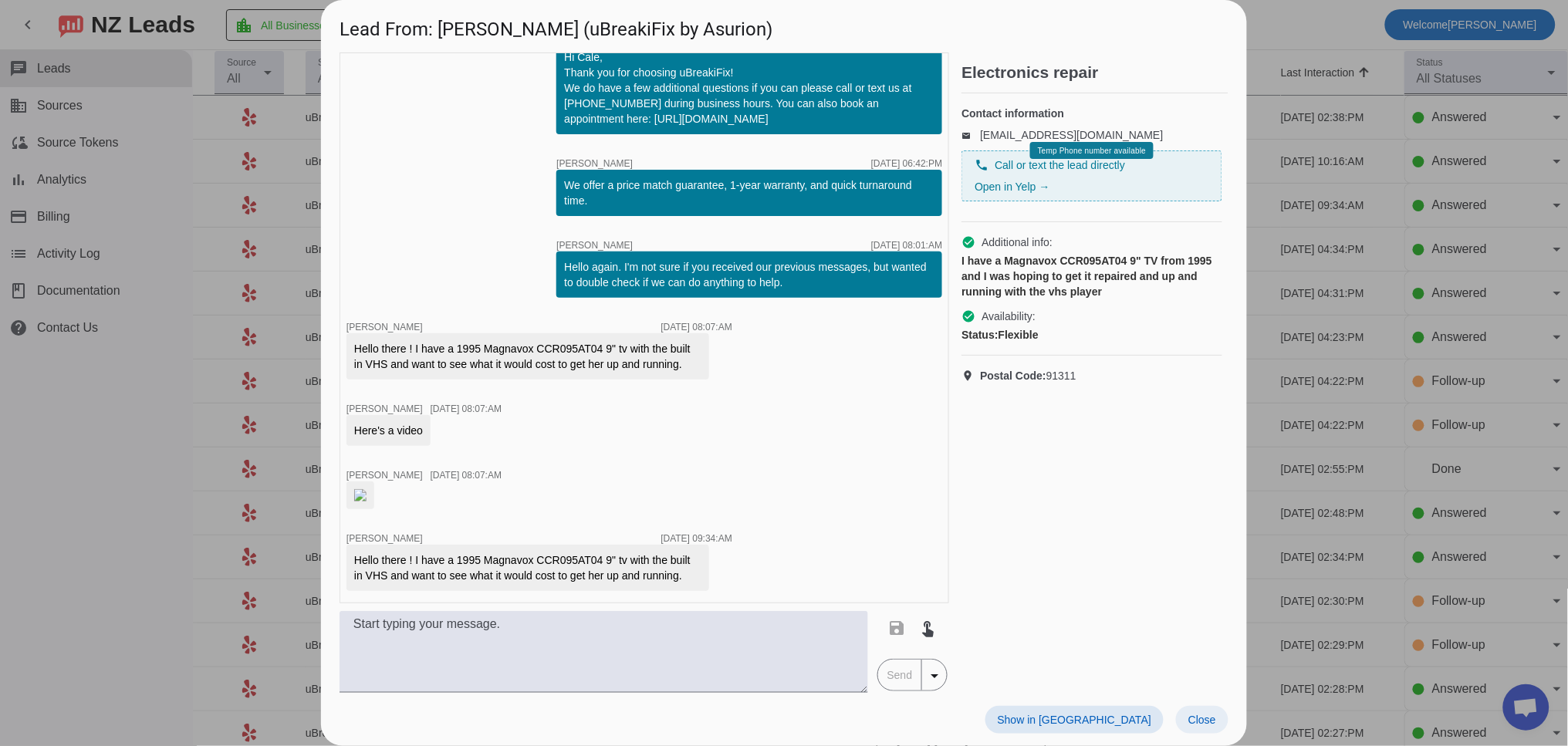
click at [1211, 711] on span at bounding box center [1201, 719] width 52 height 27
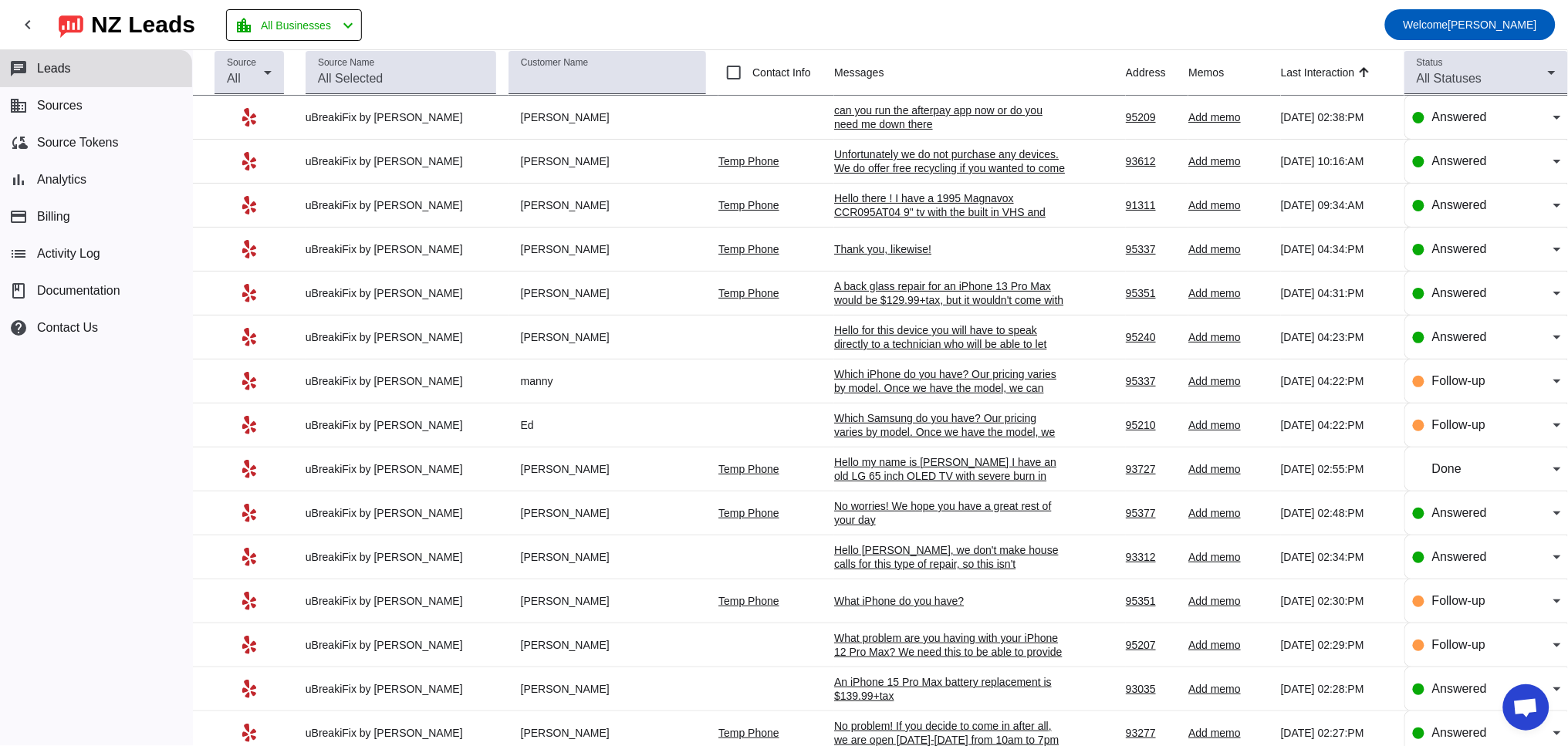
click at [884, 117] on div "can you run the afterpay app now or do you need me down there" at bounding box center [950, 117] width 231 height 27
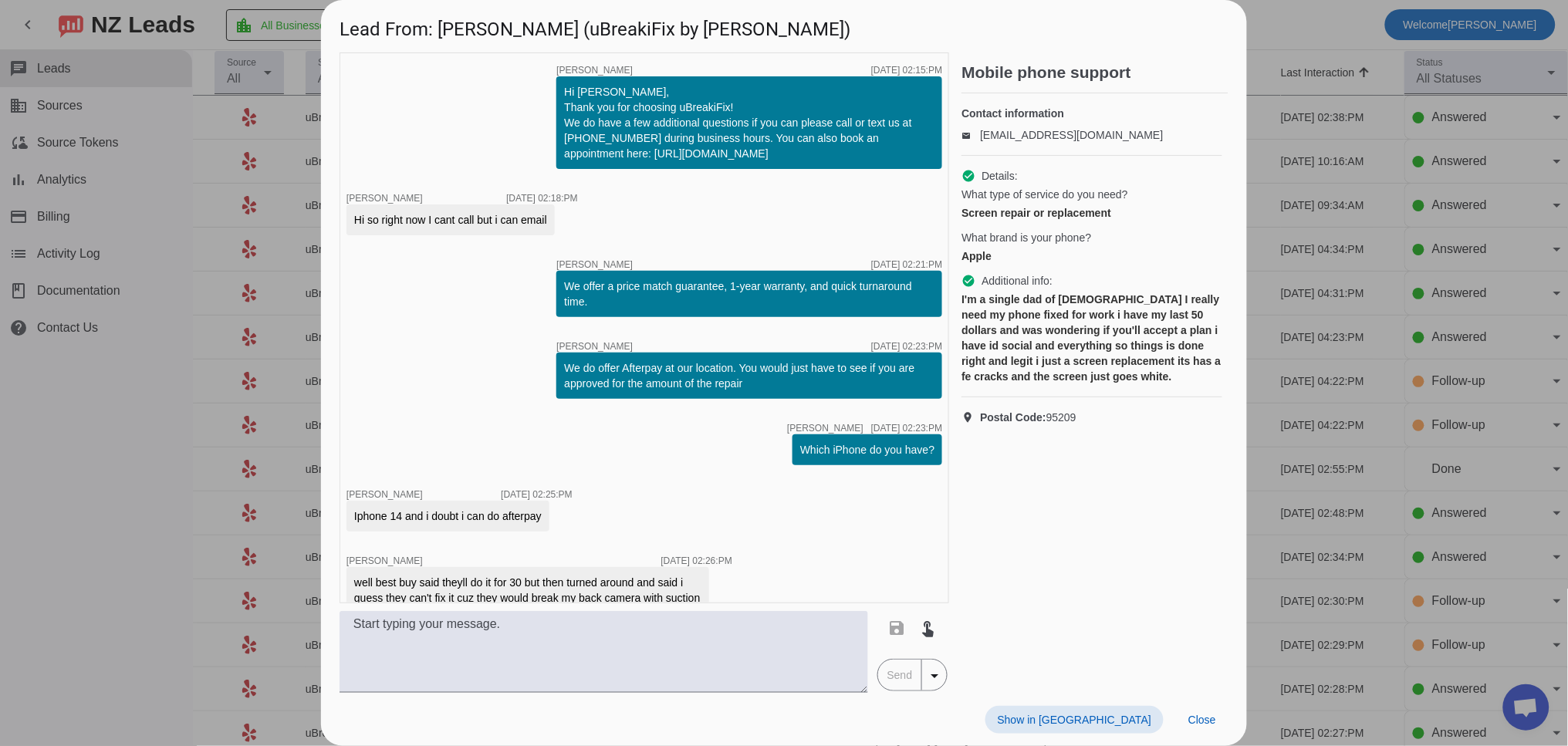
scroll to position [365, 0]
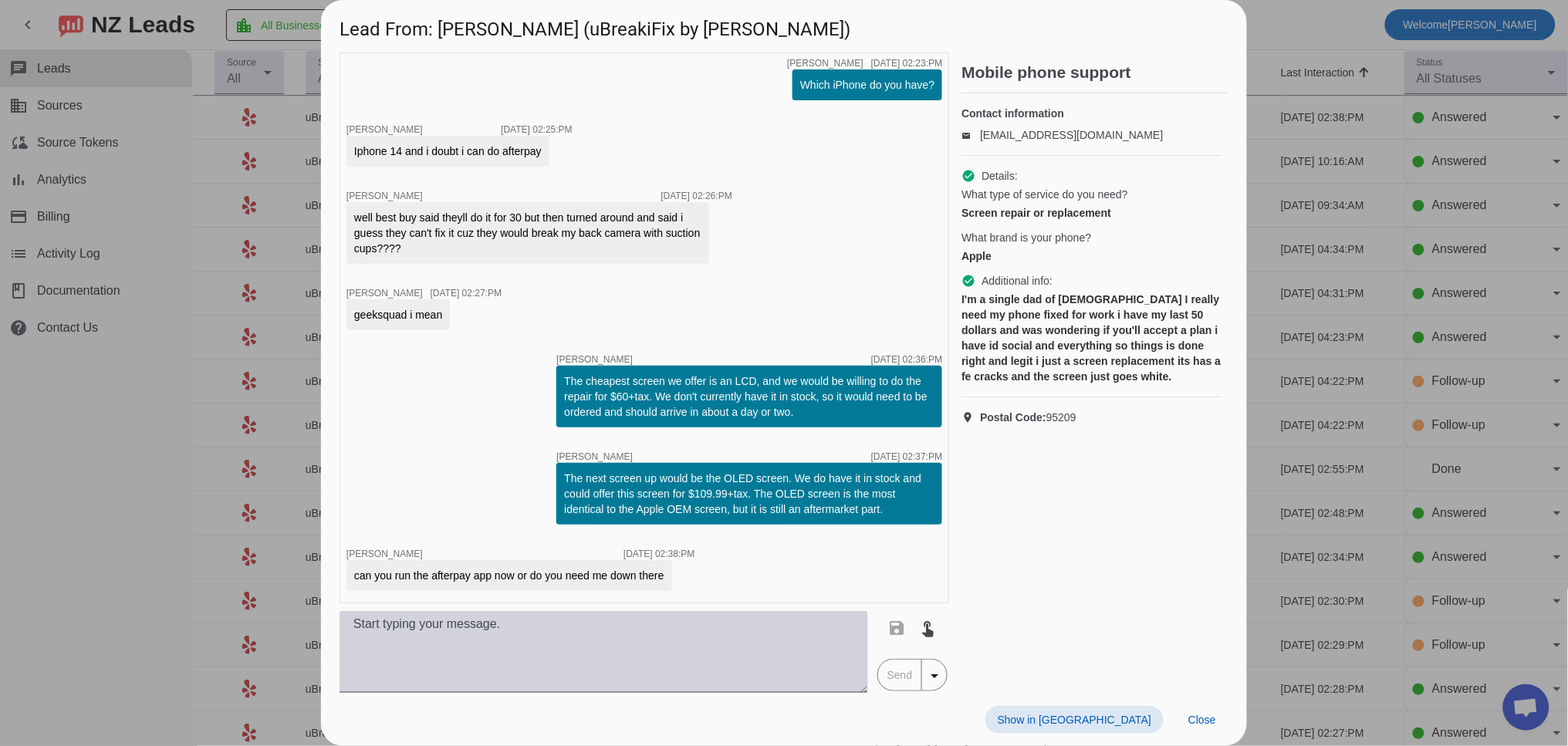
drag, startPoint x: 557, startPoint y: 666, endPoint x: 563, endPoint y: 639, distance: 27.7
click at [559, 661] on textarea at bounding box center [603, 651] width 528 height 81
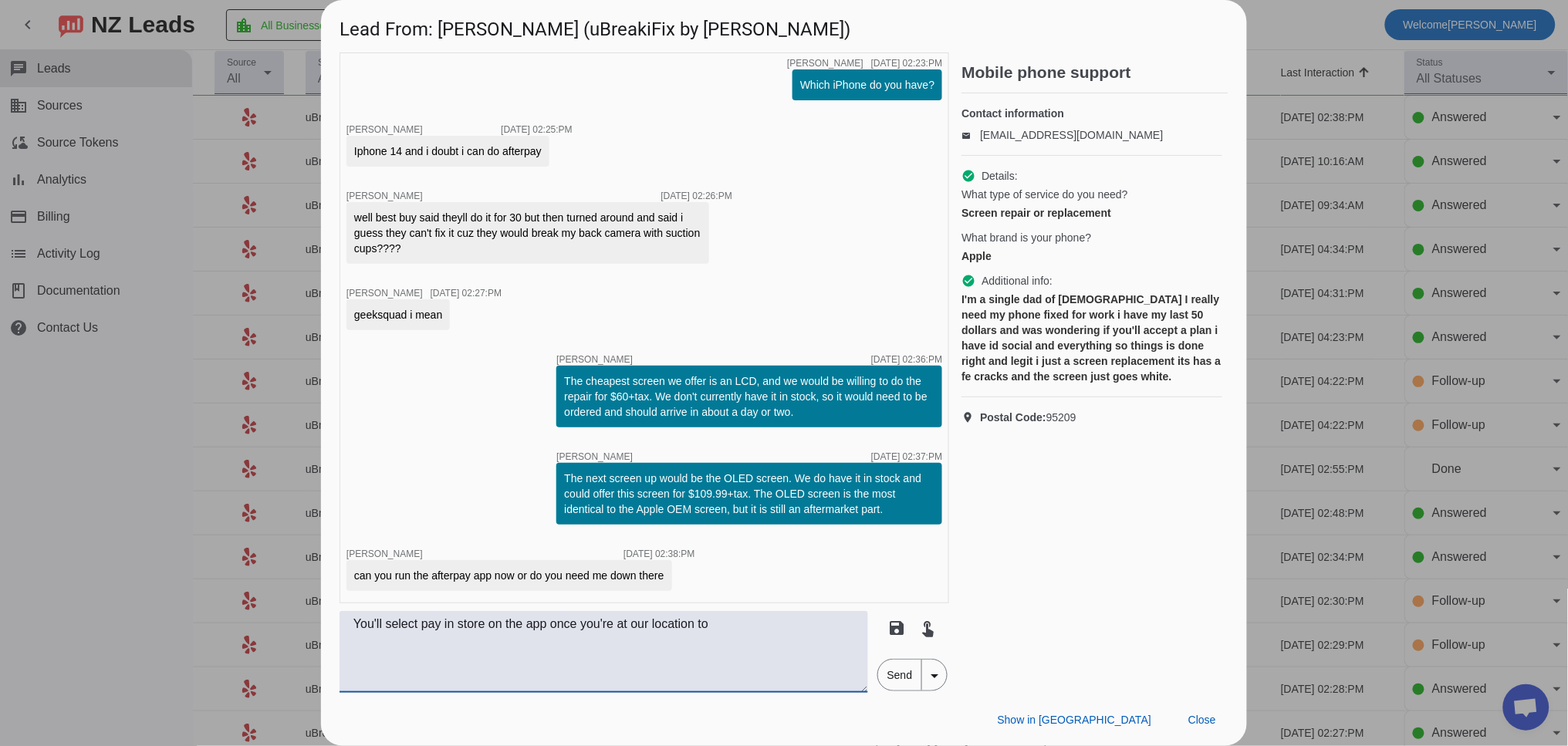
click at [534, 629] on textarea "You'll select pay in store on the app once you're at our location to" at bounding box center [603, 651] width 528 height 81
click at [766, 626] on textarea "You'll select pay in store on the Afterpay app once you're at our location to" at bounding box center [603, 651] width 528 height 81
click at [796, 625] on textarea "You'll select pay in store on the Afterpay app once you're at our location to" at bounding box center [603, 651] width 528 height 81
click at [357, 628] on textarea "You'll select pay in store on the Afterpay app once you're at our location, and…" at bounding box center [603, 651] width 528 height 81
drag, startPoint x: 583, startPoint y: 648, endPoint x: 738, endPoint y: 644, distance: 155.1
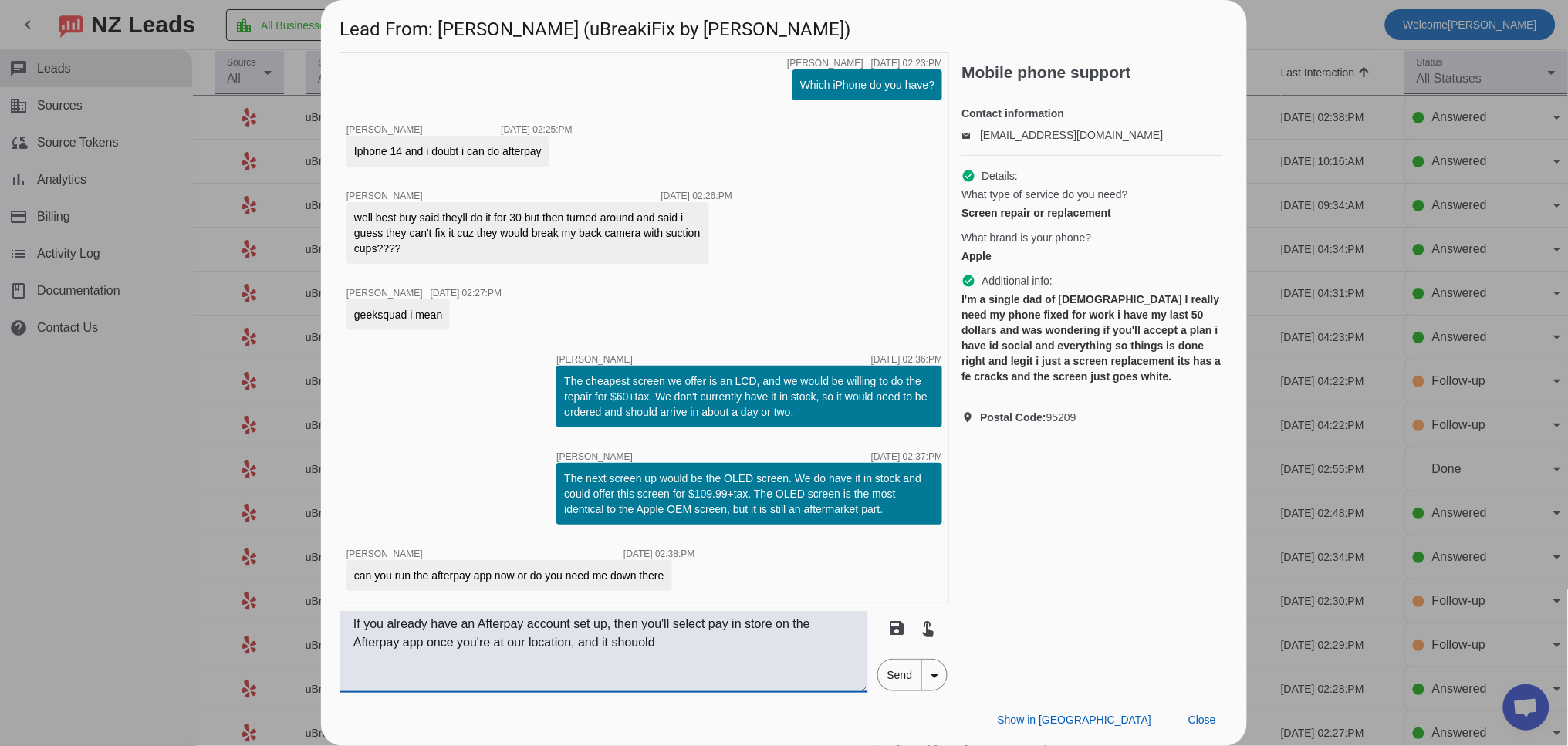
click at [738, 647] on textarea "If you already have an Afterpay account set up, then you'll select pay in store…" at bounding box center [603, 651] width 528 height 81
drag, startPoint x: 515, startPoint y: 669, endPoint x: 322, endPoint y: 665, distance: 193.0
click at [322, 665] on div "timer close Robert G. 8/26/2025, 02:15:PM Hi Dominic, Thank you for choosing uB…" at bounding box center [784, 373] width 926 height 641
type textarea "If you already have an Afterpay account set up, then you'll select pay in store…"
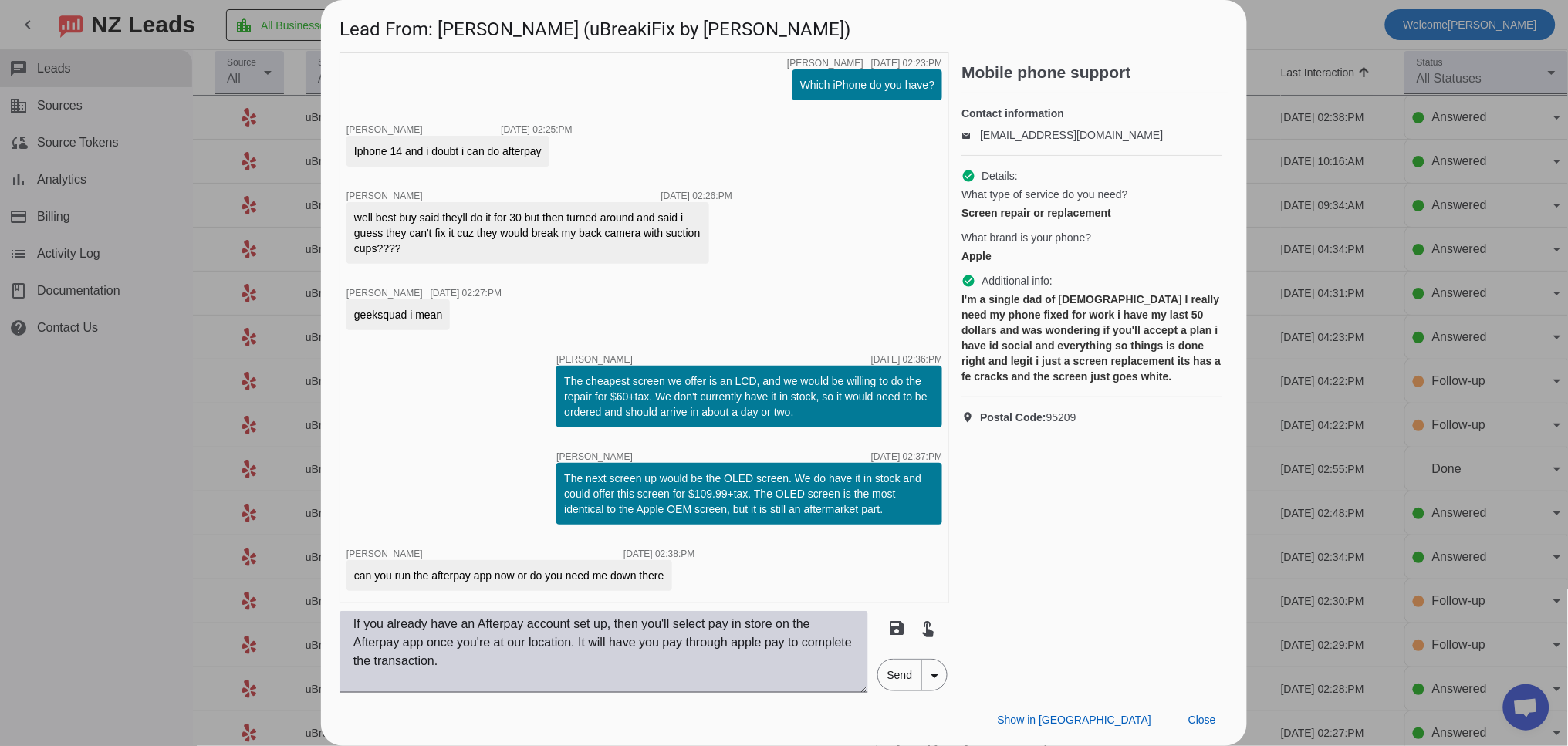
click at [528, 659] on textarea "If you already have an Afterpay account set up, then you'll select pay in store…" at bounding box center [603, 651] width 528 height 81
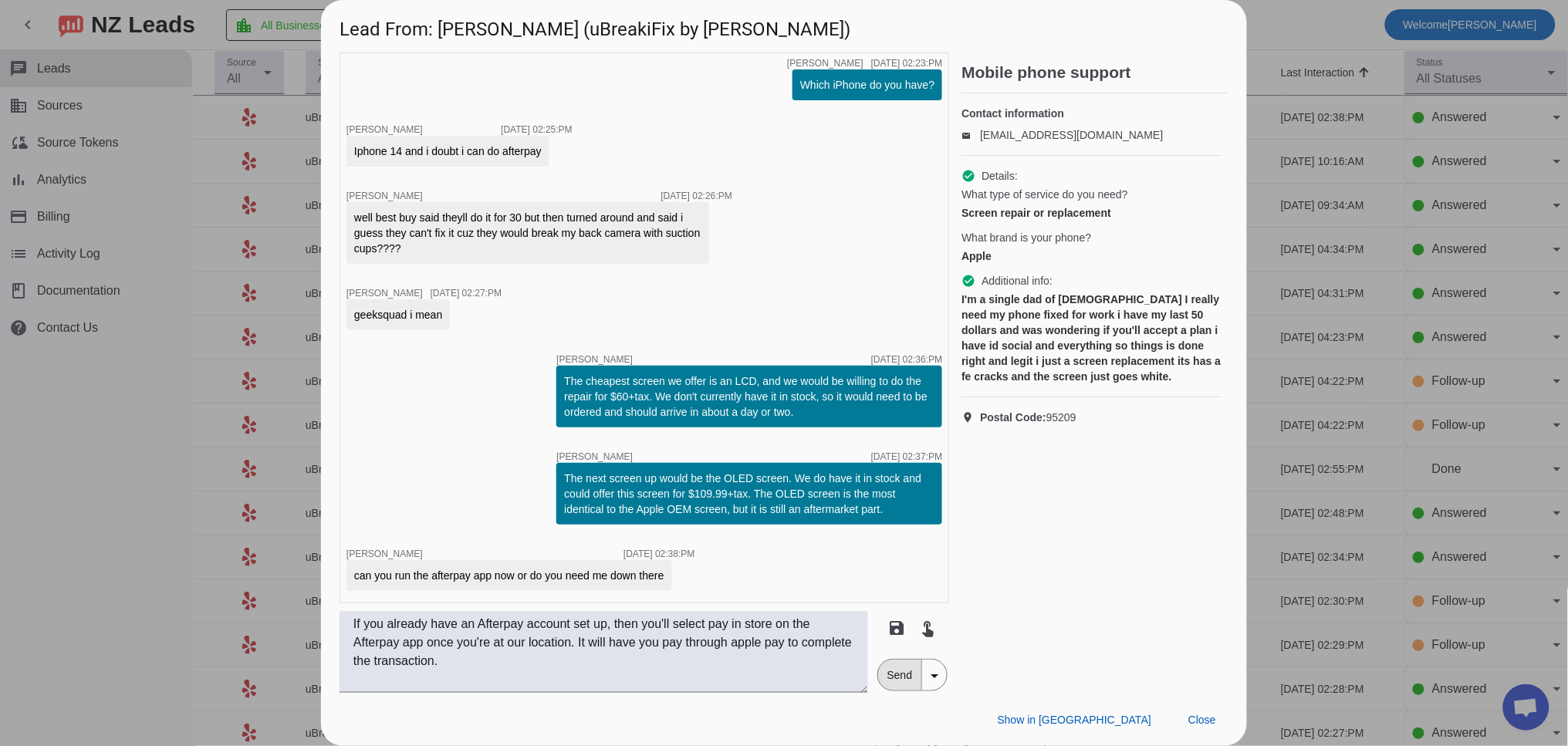
click at [903, 683] on span "Send" at bounding box center [899, 675] width 44 height 31
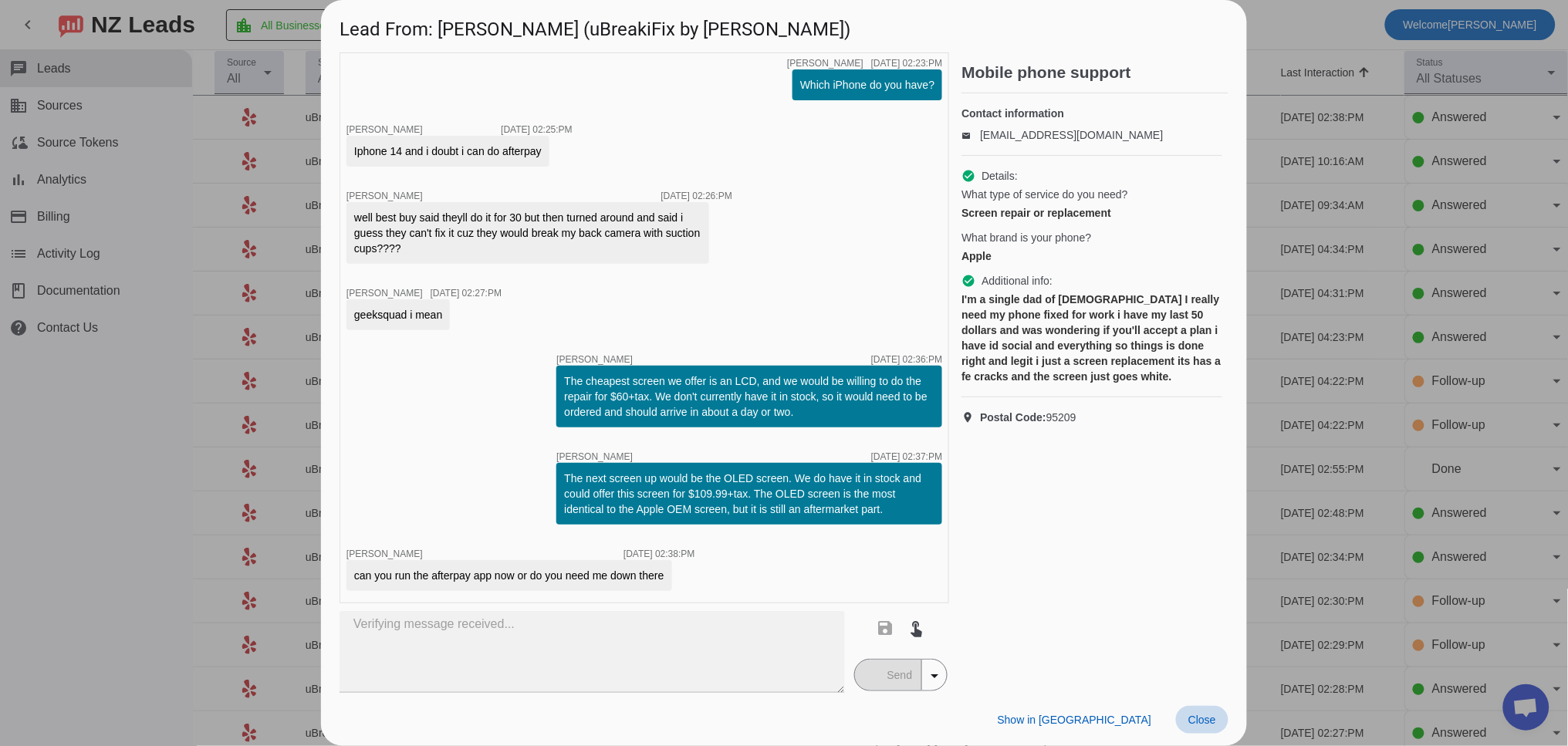
click at [1207, 727] on span at bounding box center [1201, 719] width 52 height 27
